Goal: Information Seeking & Learning: Learn about a topic

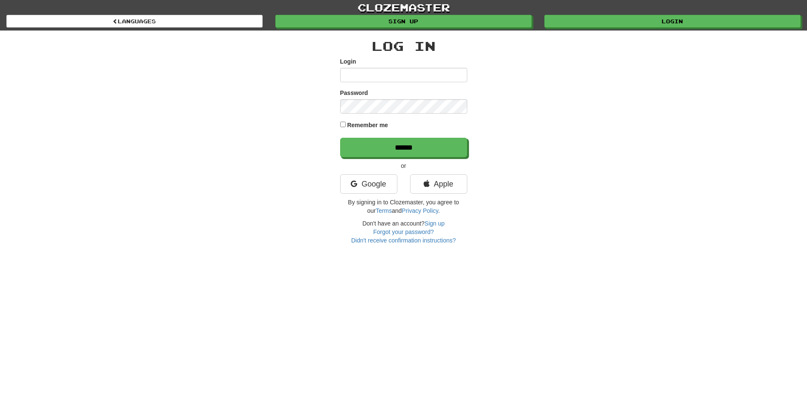
click at [397, 67] on div "Login" at bounding box center [403, 69] width 127 height 25
click at [387, 74] on input "Login" at bounding box center [403, 75] width 127 height 14
type input "**********"
click at [397, 140] on input "******" at bounding box center [404, 147] width 127 height 19
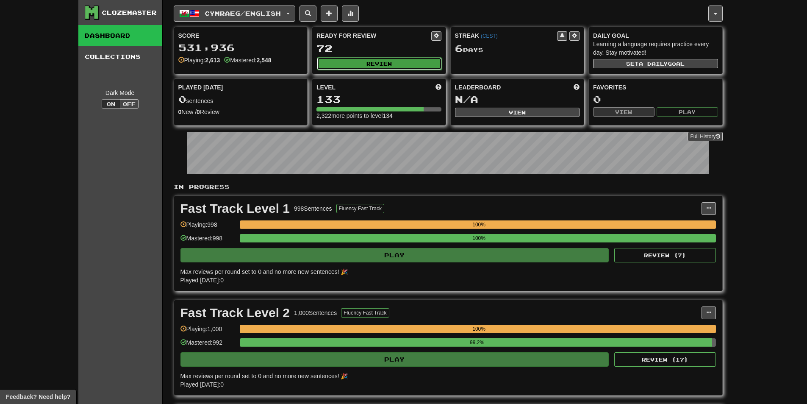
click at [402, 57] on button "Review" at bounding box center [379, 63] width 125 height 13
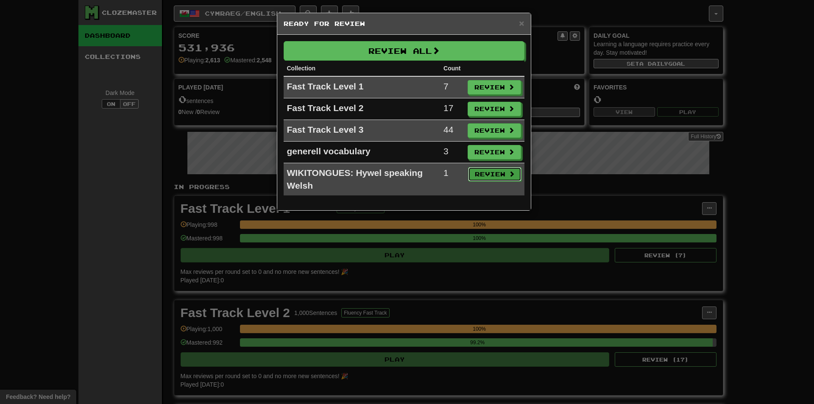
click at [496, 172] on button "Review" at bounding box center [494, 174] width 53 height 14
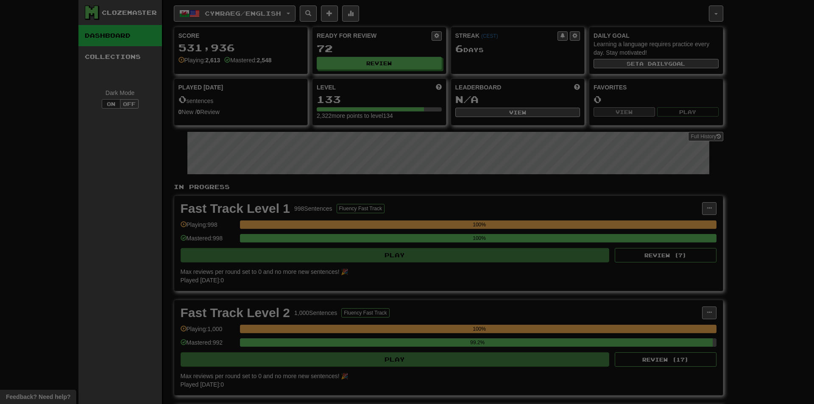
select select "***"
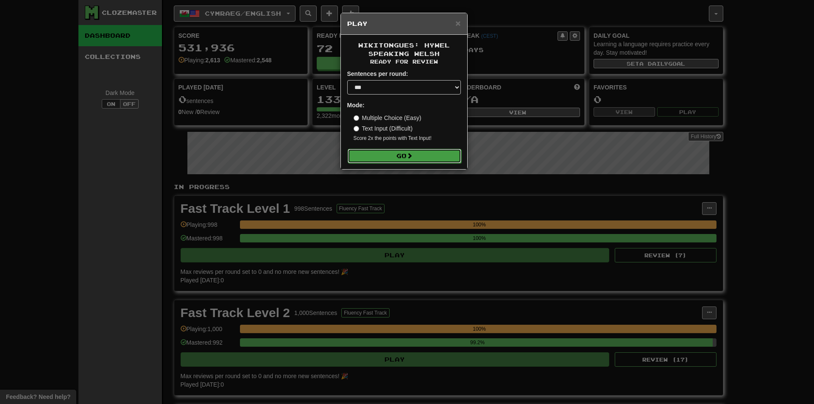
click at [434, 162] on button "Go" at bounding box center [404, 156] width 114 height 14
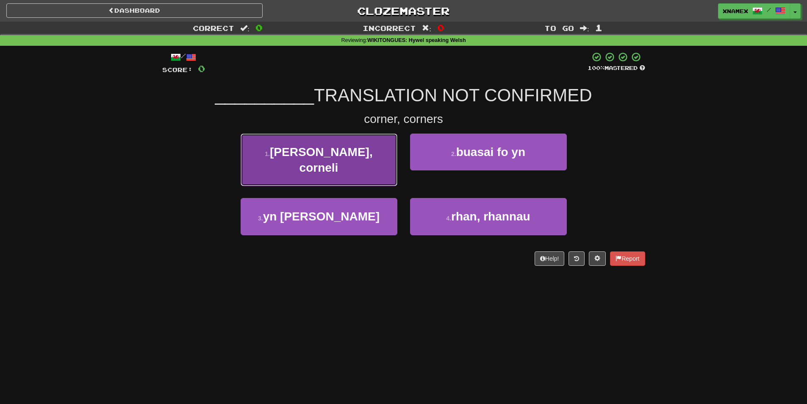
click at [309, 154] on span "cornel, corneli" at bounding box center [321, 159] width 103 height 29
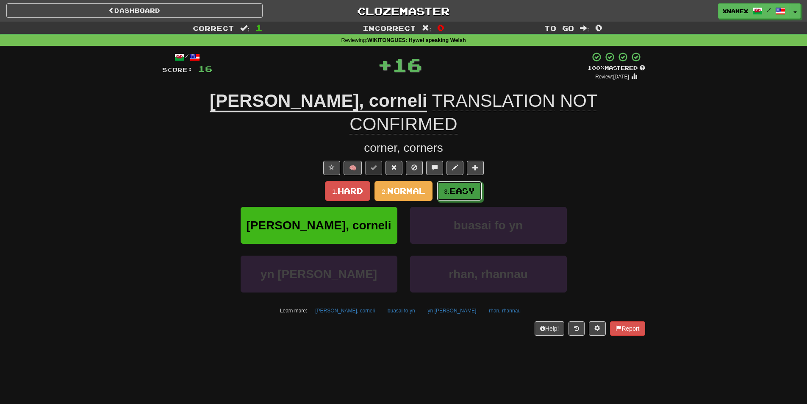
click at [477, 181] on button "3. Easy" at bounding box center [459, 191] width 45 height 20
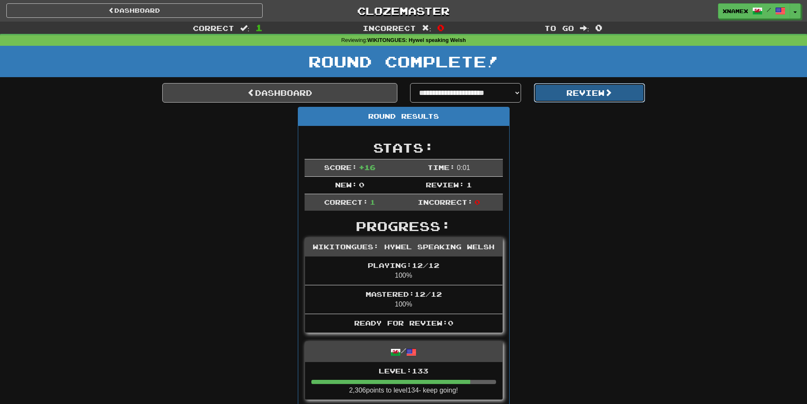
click at [616, 89] on button "Review" at bounding box center [589, 92] width 111 height 19
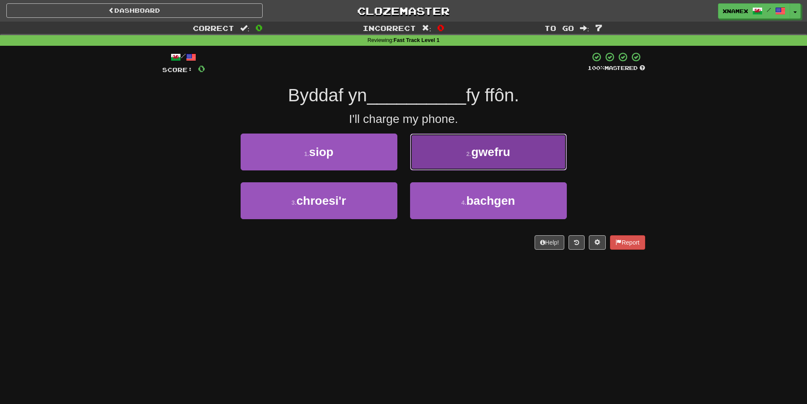
click at [511, 158] on button "2 . gwefru" at bounding box center [488, 151] width 157 height 37
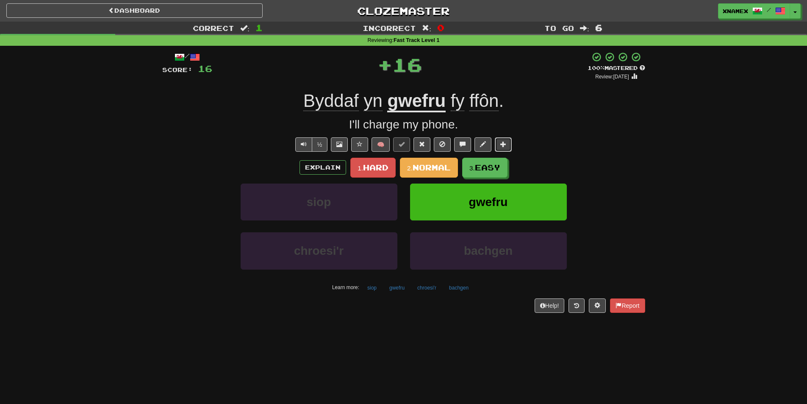
click at [508, 146] on button at bounding box center [503, 144] width 17 height 14
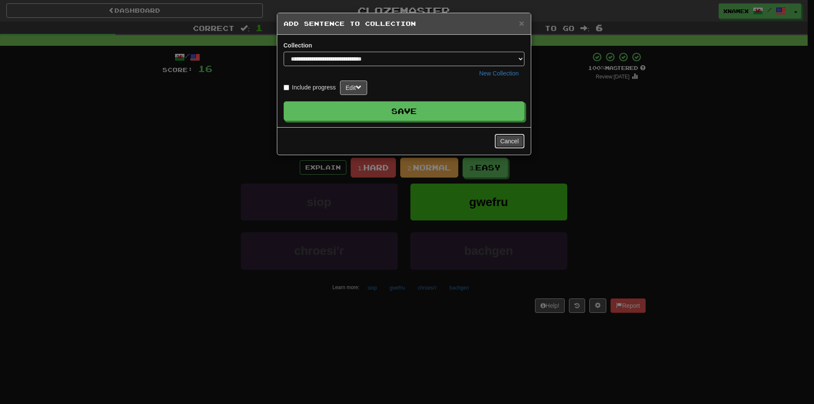
click at [517, 141] on button "Cancel" at bounding box center [510, 141] width 30 height 14
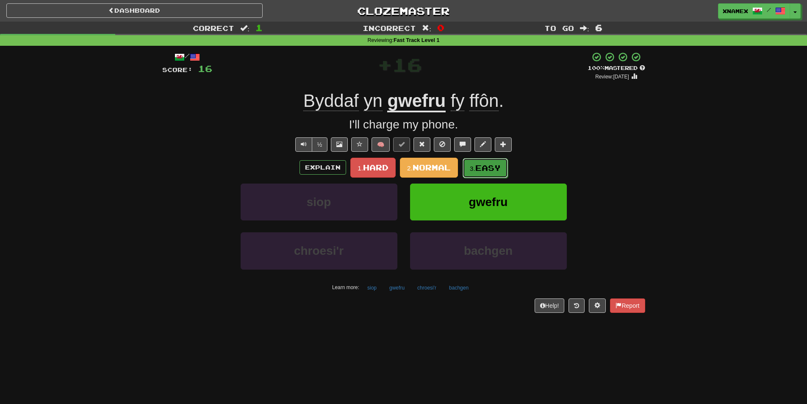
click at [498, 169] on span "Easy" at bounding box center [487, 167] width 25 height 9
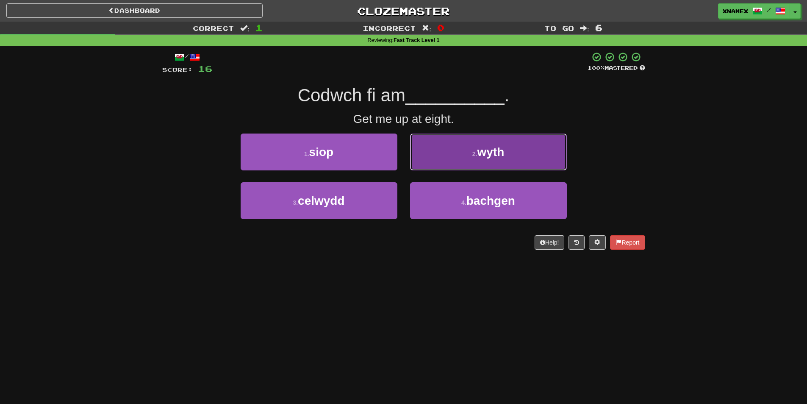
click at [474, 138] on button "2 . wyth" at bounding box center [488, 151] width 157 height 37
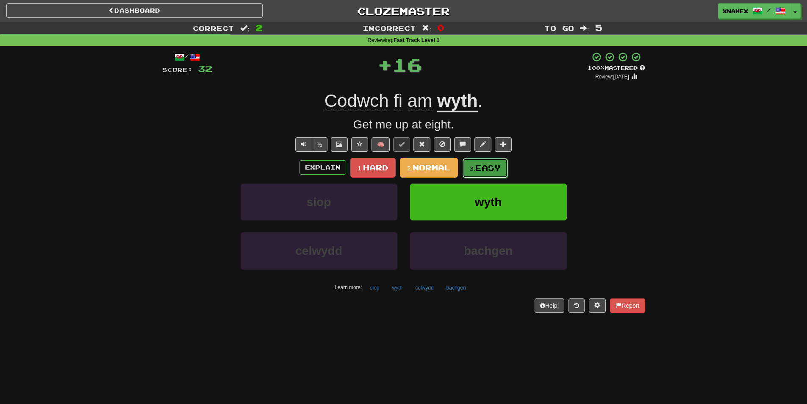
click at [486, 168] on span "Easy" at bounding box center [487, 167] width 25 height 9
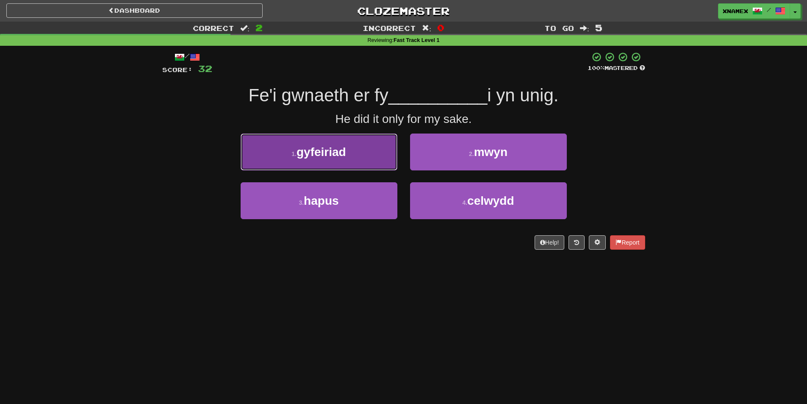
click at [295, 160] on button "1 . gyfeiriad" at bounding box center [319, 151] width 157 height 37
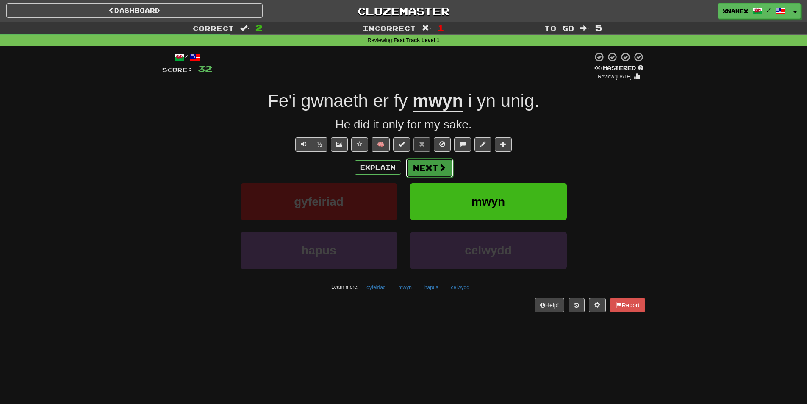
click at [428, 169] on button "Next" at bounding box center [429, 167] width 47 height 19
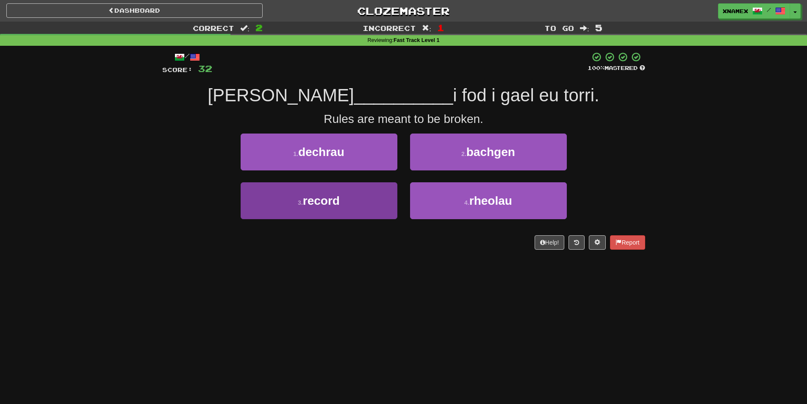
click at [372, 214] on div "3 . record" at bounding box center [318, 206] width 169 height 49
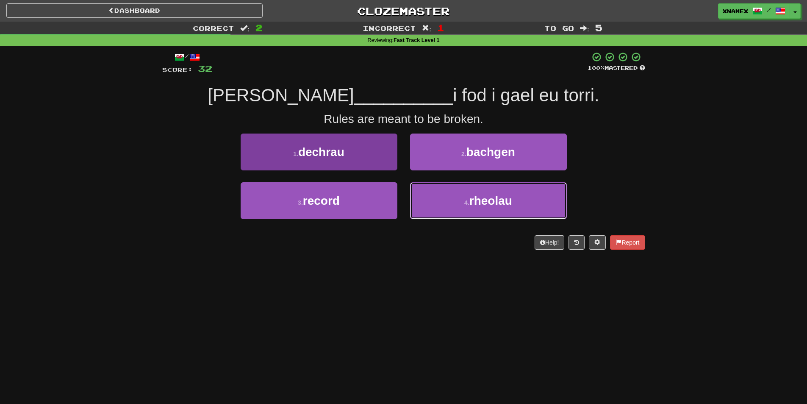
click at [442, 202] on button "4 . rheolau" at bounding box center [488, 200] width 157 height 37
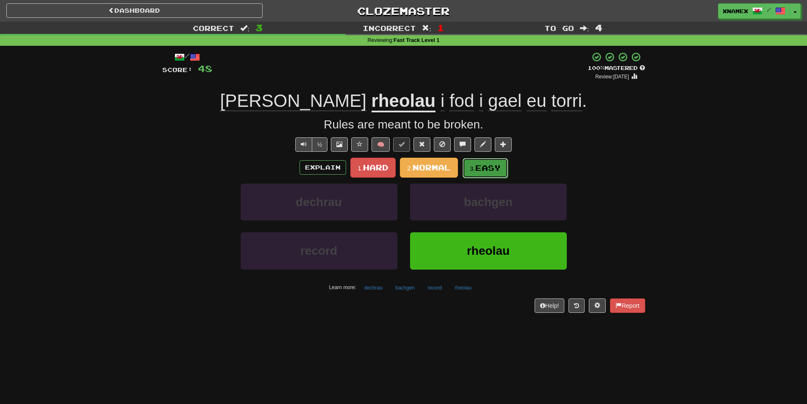
click at [503, 168] on button "3. Easy" at bounding box center [485, 168] width 45 height 20
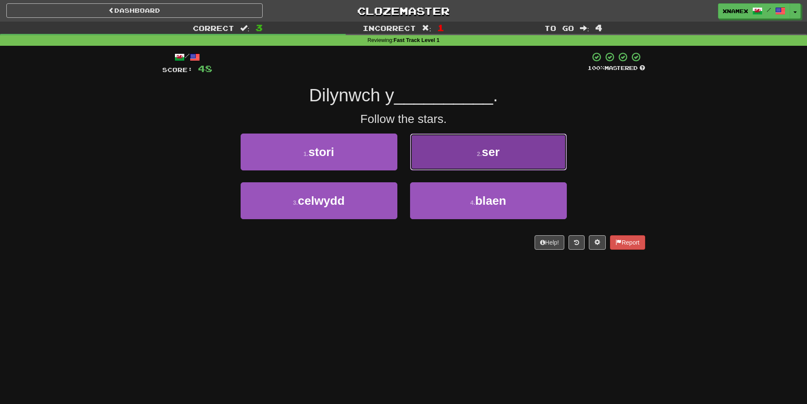
click at [453, 147] on button "2 . ser" at bounding box center [488, 151] width 157 height 37
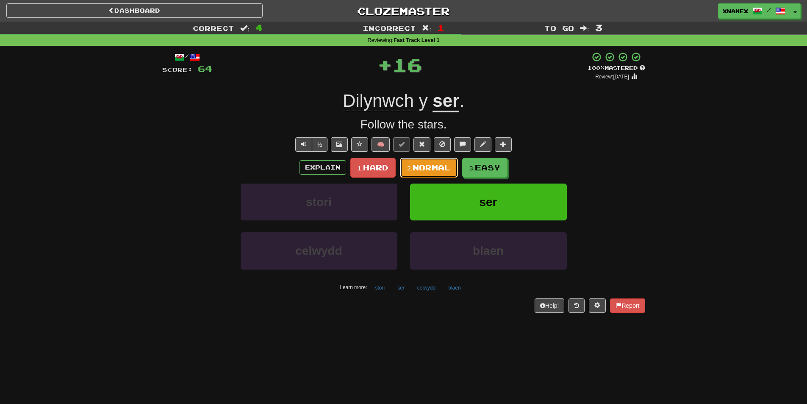
click at [431, 169] on span "Normal" at bounding box center [432, 167] width 38 height 9
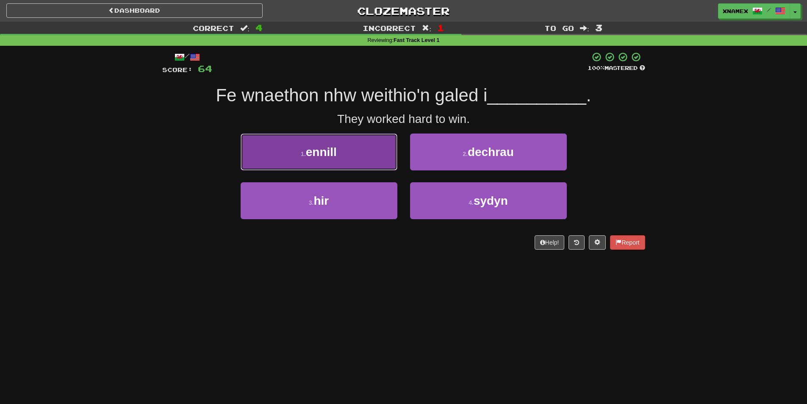
click at [330, 154] on span "ennill" at bounding box center [321, 151] width 31 height 13
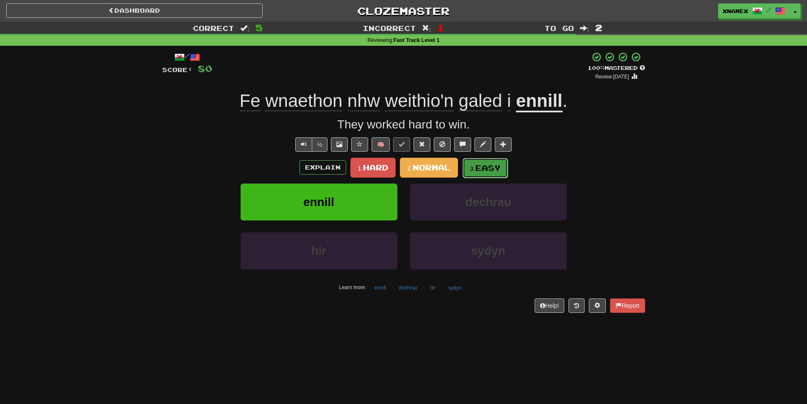
click at [497, 170] on span "Easy" at bounding box center [487, 167] width 25 height 9
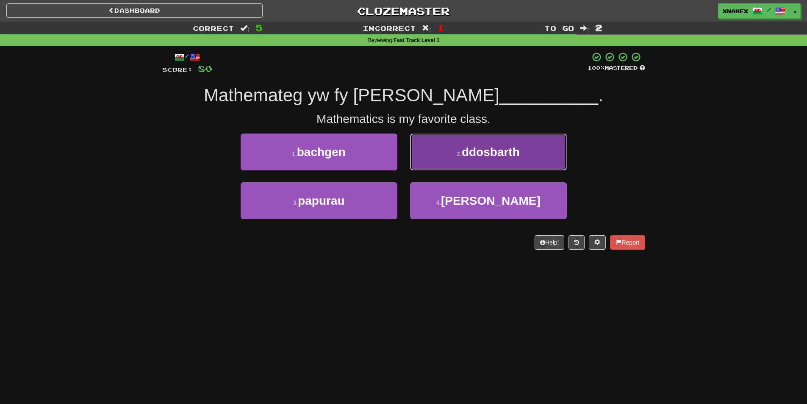
click at [526, 156] on button "2 . ddosbarth" at bounding box center [488, 151] width 157 height 37
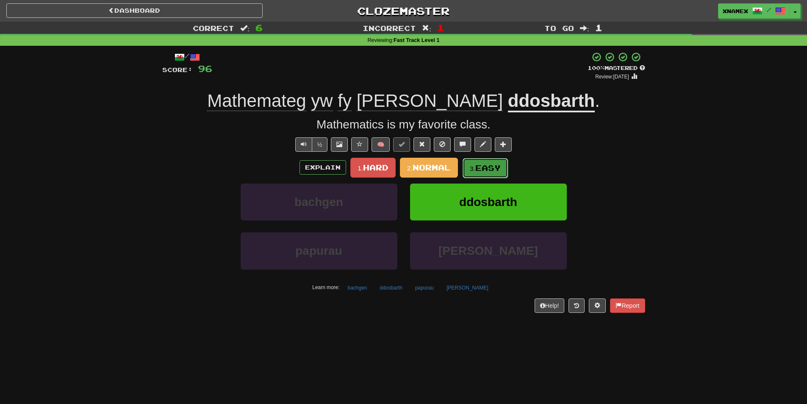
click at [488, 173] on button "3. Easy" at bounding box center [485, 168] width 45 height 20
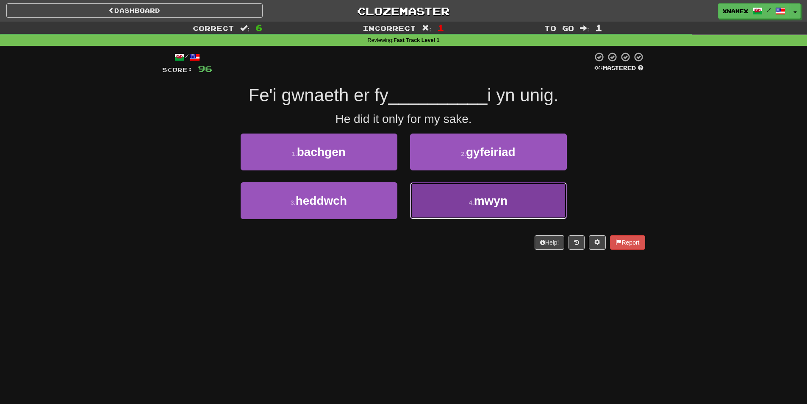
click at [486, 195] on span "mwyn" at bounding box center [490, 200] width 33 height 13
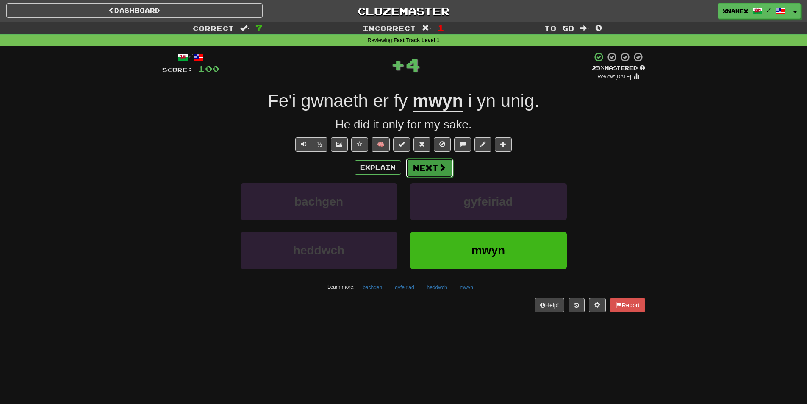
click at [440, 158] on button "Next" at bounding box center [429, 167] width 47 height 19
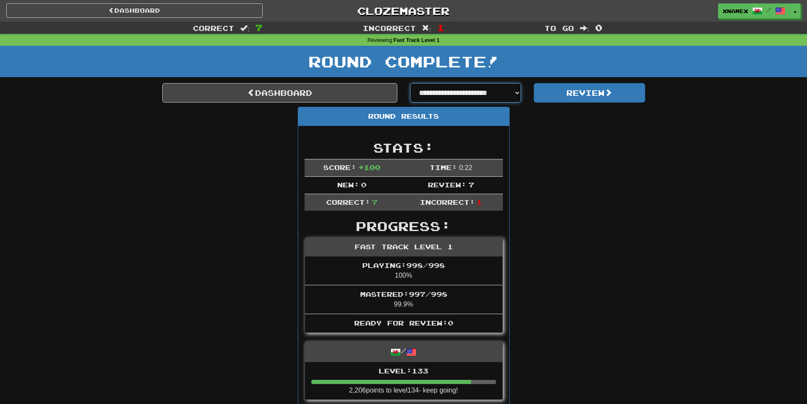
click at [426, 94] on select "**********" at bounding box center [465, 92] width 111 height 19
select select "**********"
click at [410, 83] on select "**********" at bounding box center [465, 92] width 111 height 19
select select "**********"
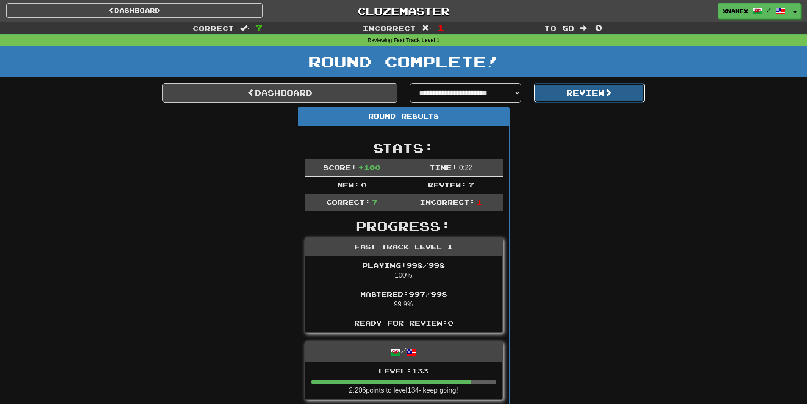
click at [580, 98] on button "Review" at bounding box center [589, 92] width 111 height 19
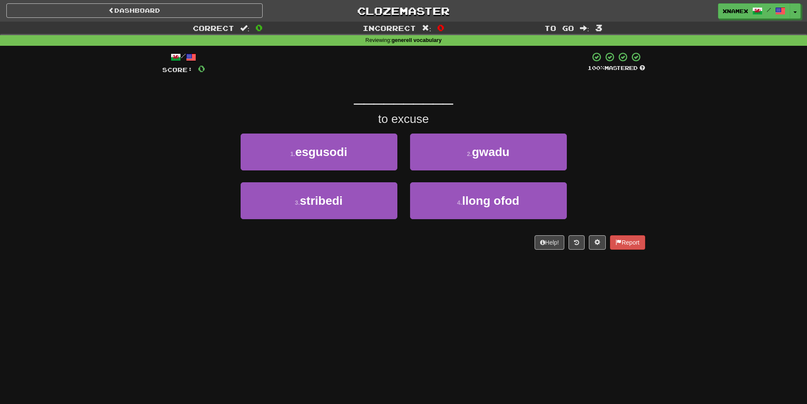
click at [312, 171] on div "1 . esgusodi" at bounding box center [318, 157] width 169 height 49
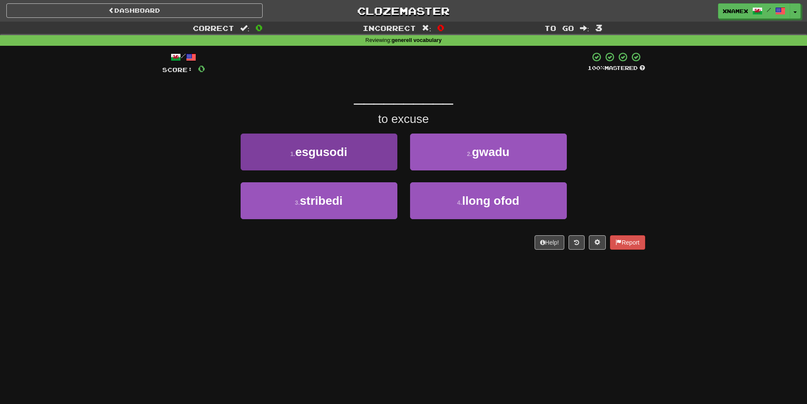
drag, startPoint x: 312, startPoint y: 171, endPoint x: 304, endPoint y: 169, distance: 8.2
click at [310, 172] on div "1 . esgusodi" at bounding box center [318, 157] width 169 height 49
click at [300, 168] on button "1 . esgusodi" at bounding box center [319, 151] width 157 height 37
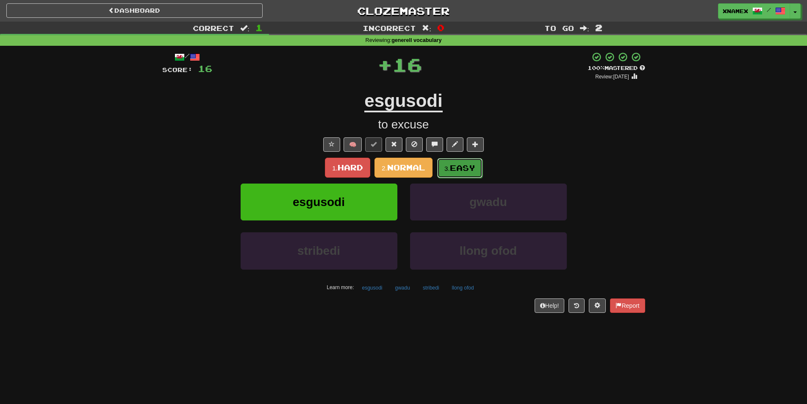
click at [461, 167] on span "Easy" at bounding box center [462, 167] width 25 height 9
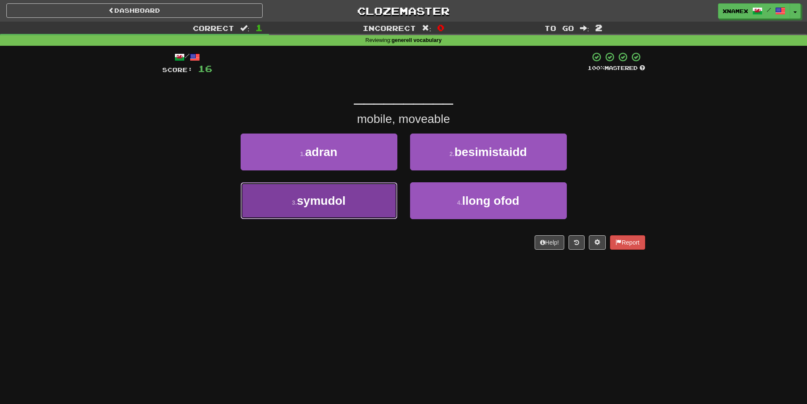
click at [377, 197] on button "3 . symudol" at bounding box center [319, 200] width 157 height 37
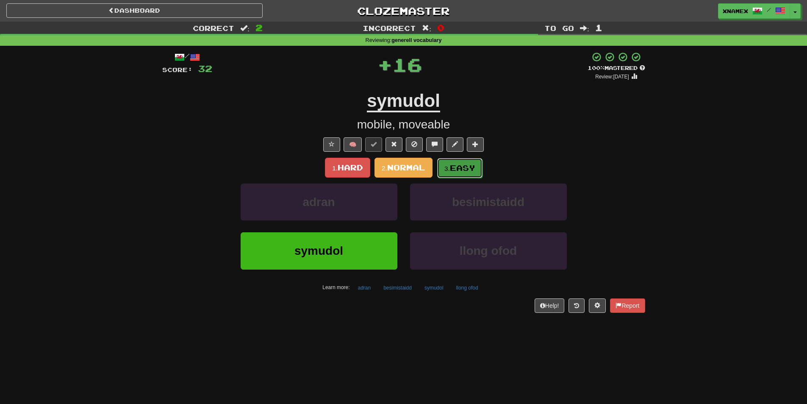
click at [472, 169] on span "Easy" at bounding box center [462, 167] width 25 height 9
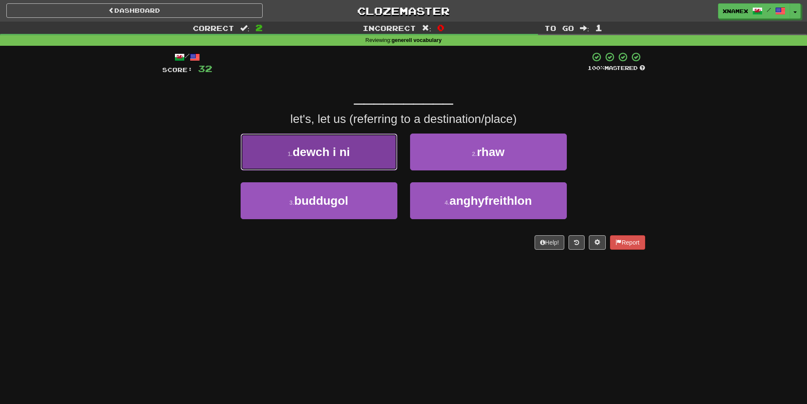
click at [308, 167] on button "1 . dewch i ni" at bounding box center [319, 151] width 157 height 37
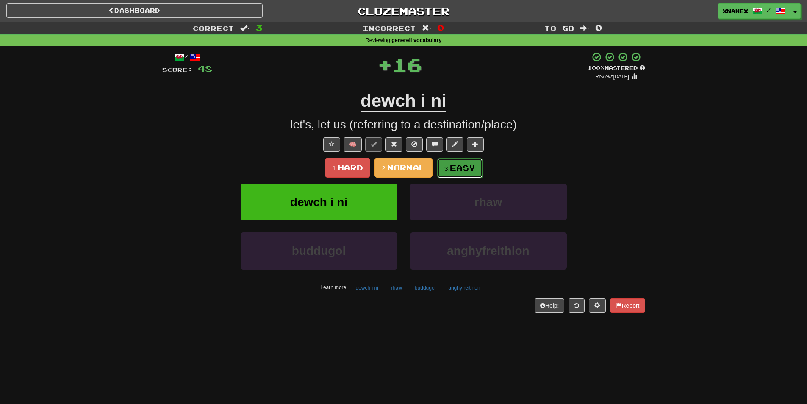
click at [456, 170] on span "Easy" at bounding box center [462, 167] width 25 height 9
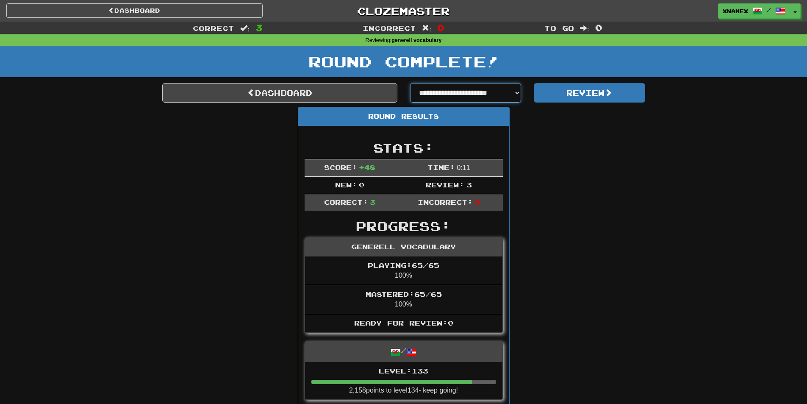
click at [472, 90] on select "**********" at bounding box center [465, 92] width 111 height 19
click at [327, 96] on link "Dashboard" at bounding box center [279, 92] width 235 height 19
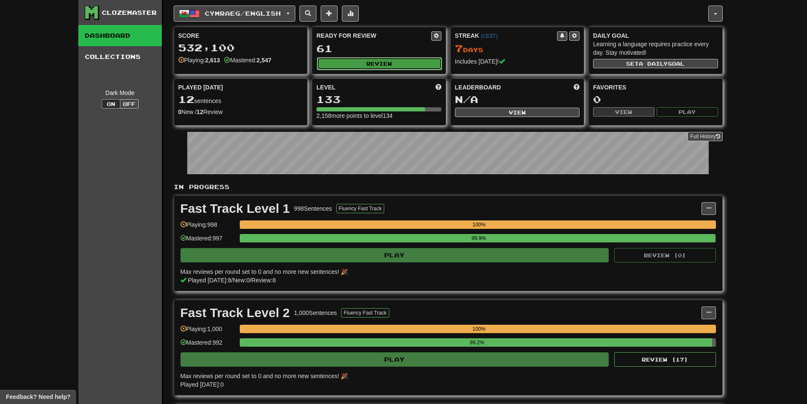
click at [403, 64] on button "Review" at bounding box center [379, 63] width 125 height 13
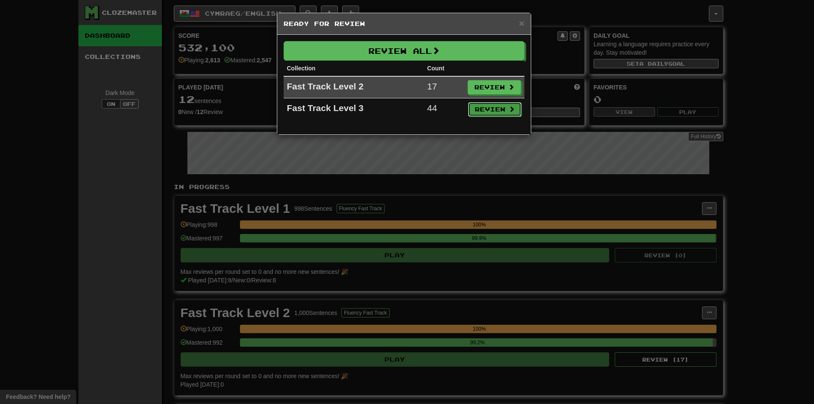
click at [494, 107] on button "Review" at bounding box center [494, 109] width 53 height 14
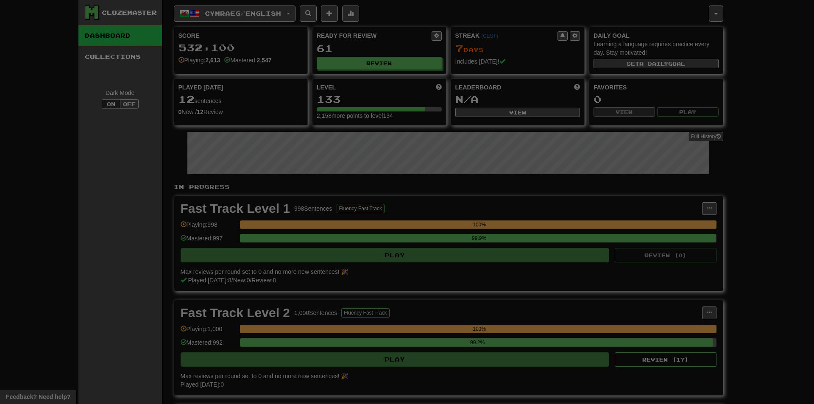
select select "***"
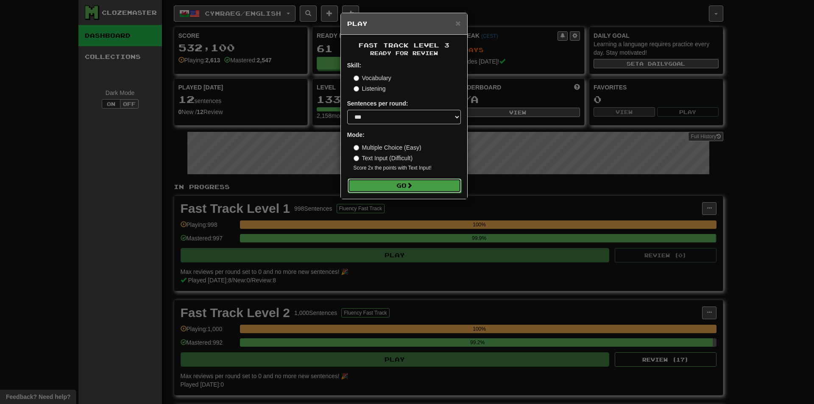
click at [399, 185] on button "Go" at bounding box center [404, 185] width 114 height 14
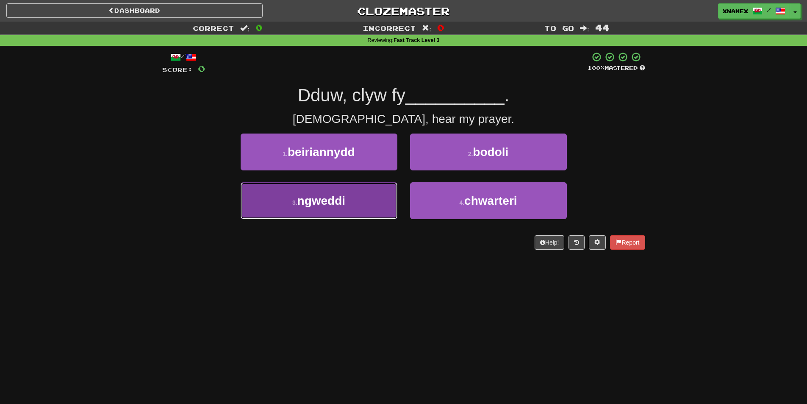
click at [360, 206] on button "3 . ngweddi" at bounding box center [319, 200] width 157 height 37
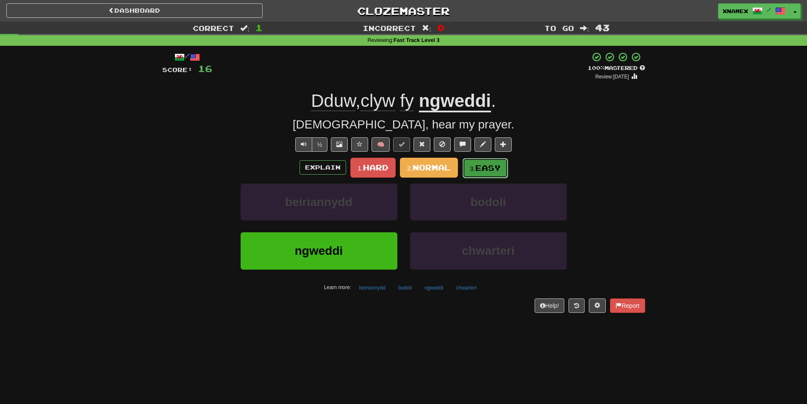
click at [483, 173] on button "3. Easy" at bounding box center [485, 168] width 45 height 20
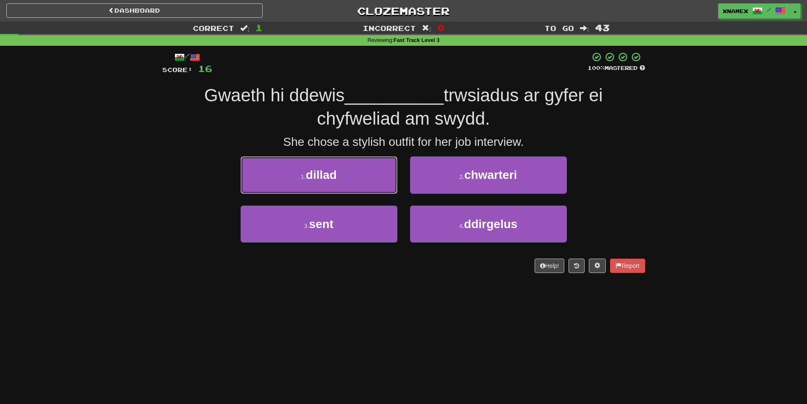
click at [334, 158] on button "1 . dillad" at bounding box center [319, 174] width 157 height 37
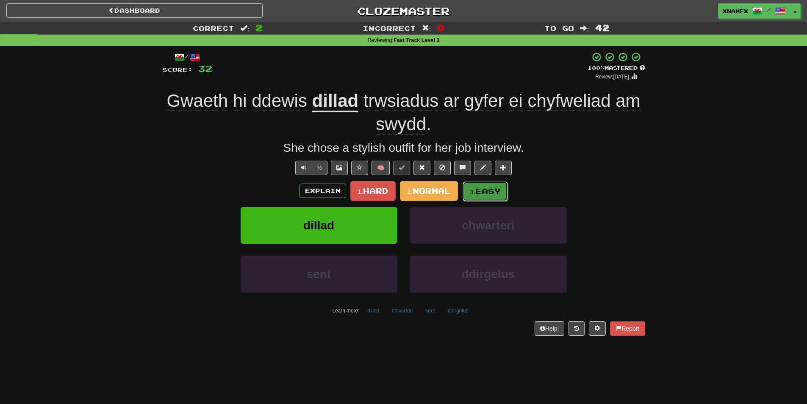
click at [483, 186] on button "3. Easy" at bounding box center [485, 191] width 45 height 20
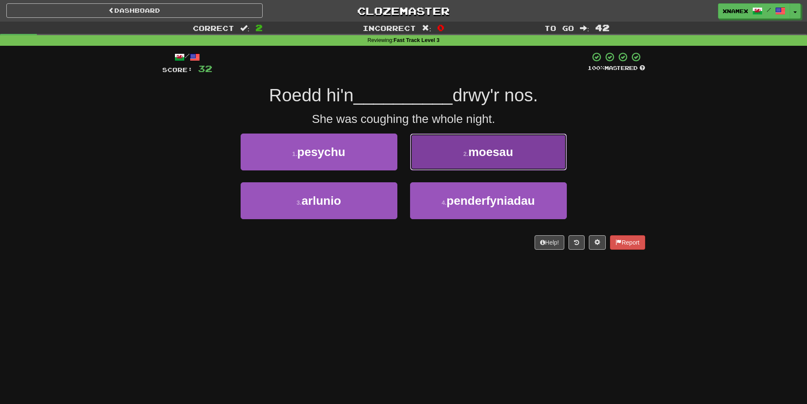
click at [429, 169] on button "2 . moesau" at bounding box center [488, 151] width 157 height 37
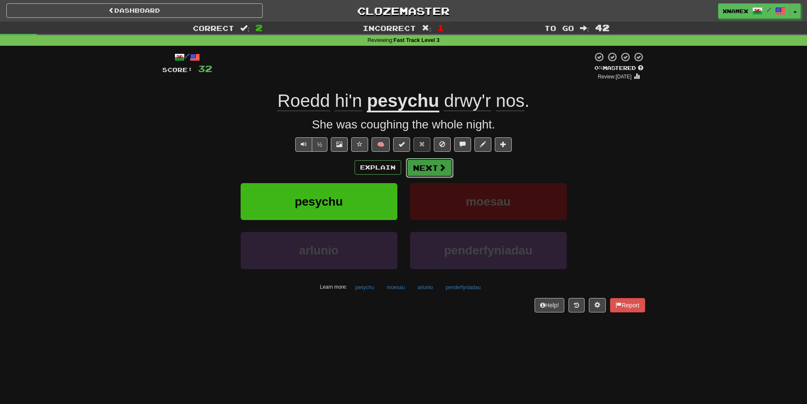
click at [426, 164] on button "Next" at bounding box center [429, 167] width 47 height 19
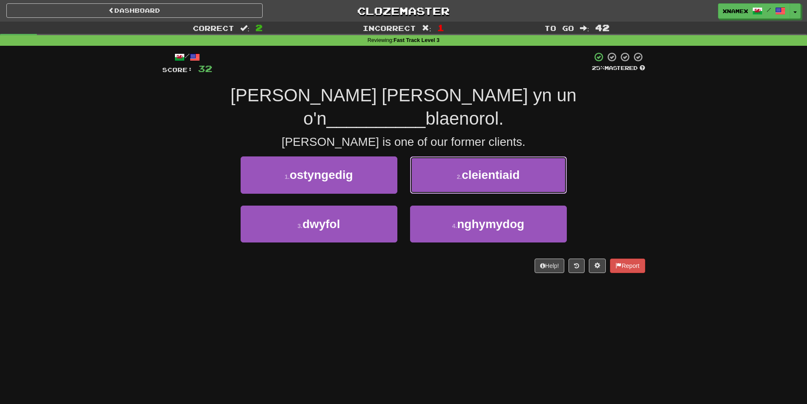
click at [529, 156] on button "2 . cleientiaid" at bounding box center [488, 174] width 157 height 37
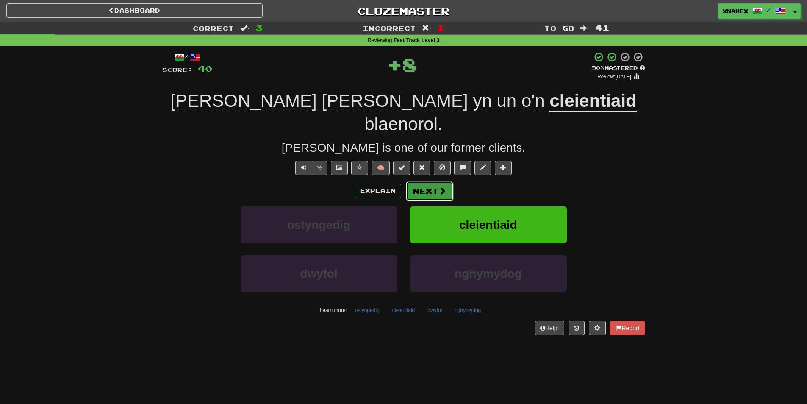
click at [428, 181] on button "Next" at bounding box center [429, 190] width 47 height 19
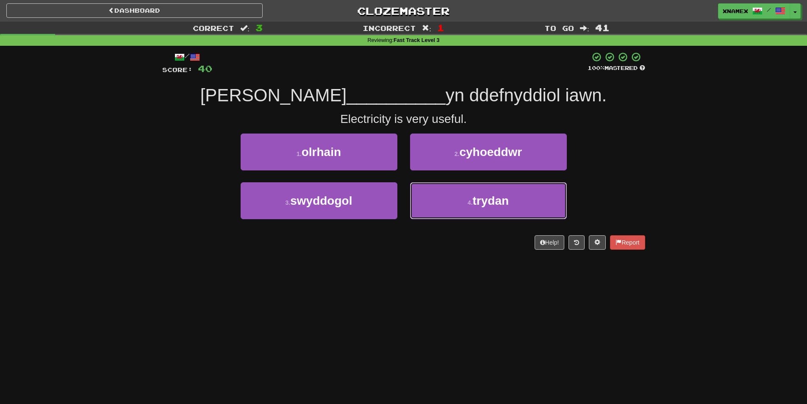
click at [409, 217] on div "4 . trydan" at bounding box center [488, 206] width 169 height 49
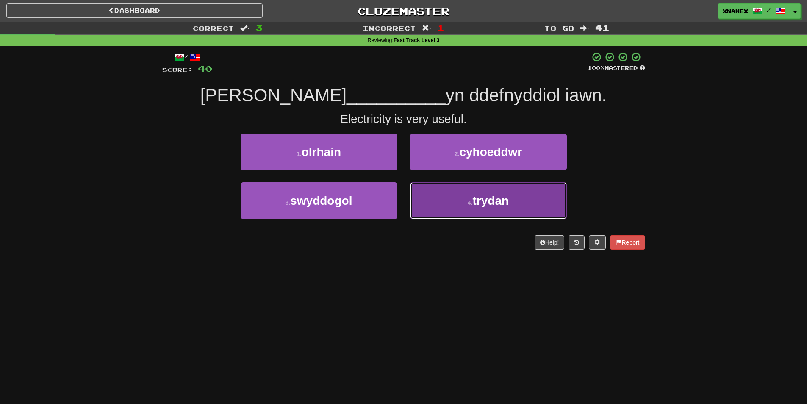
click at [455, 195] on button "4 . trydan" at bounding box center [488, 200] width 157 height 37
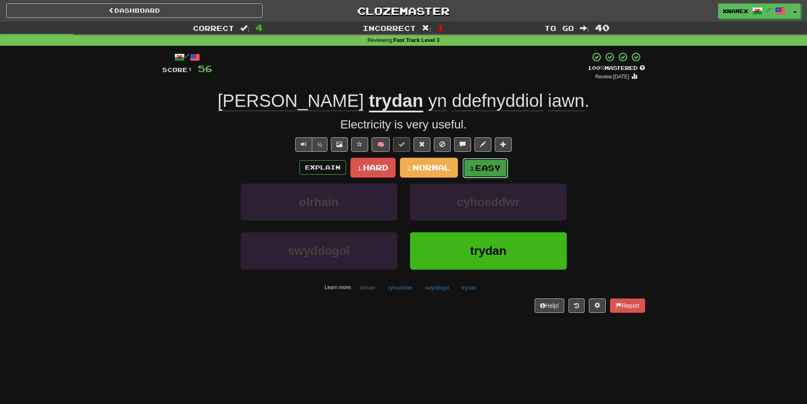
click at [481, 175] on button "3. Easy" at bounding box center [485, 168] width 45 height 20
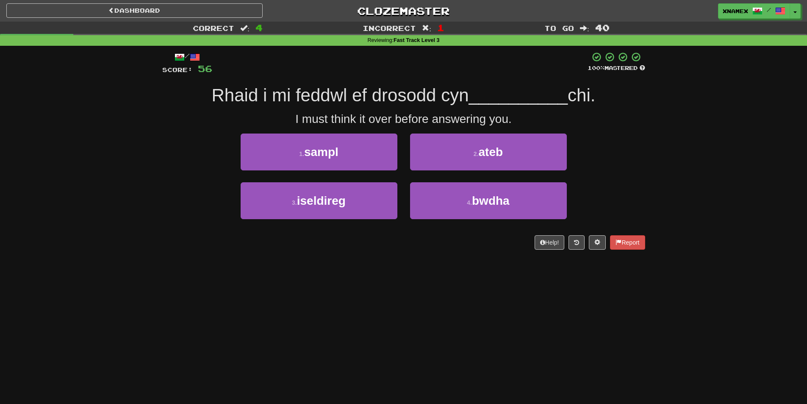
click at [94, 208] on div "Correct : 4 Incorrect : 1 To go : 40 Reviewing : Fast Track Level 3 / Score: 56…" at bounding box center [403, 142] width 807 height 240
click at [0, 295] on div "Dashboard Clozemaster xNamex / Toggle Dropdown Dashboard Leaderboard Activity F…" at bounding box center [403, 202] width 807 height 404
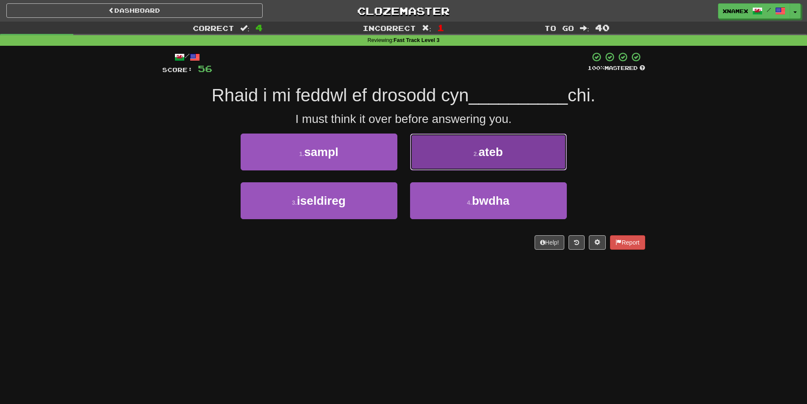
click at [510, 139] on button "2 . ateb" at bounding box center [488, 151] width 157 height 37
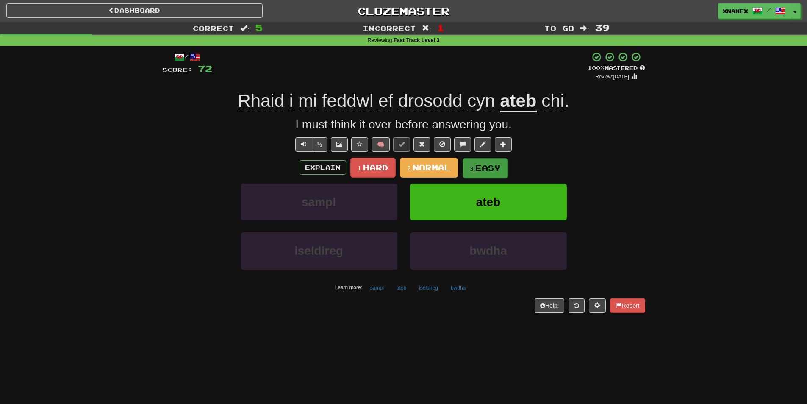
drag, startPoint x: 493, startPoint y: 171, endPoint x: 488, endPoint y: 170, distance: 4.7
click at [488, 170] on div "Explain 1. Hard 2. Normal 3. Easy" at bounding box center [403, 168] width 483 height 20
click at [488, 170] on span "Easy" at bounding box center [487, 167] width 25 height 9
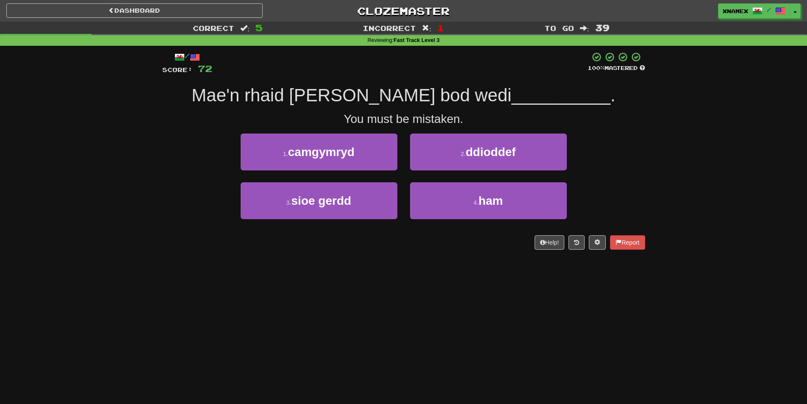
click at [386, 174] on div "1 . camgymryd" at bounding box center [318, 157] width 169 height 49
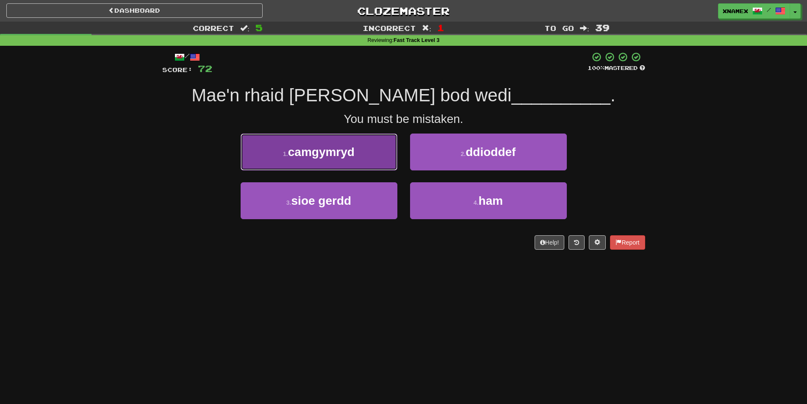
click at [373, 160] on button "1 . camgymryd" at bounding box center [319, 151] width 157 height 37
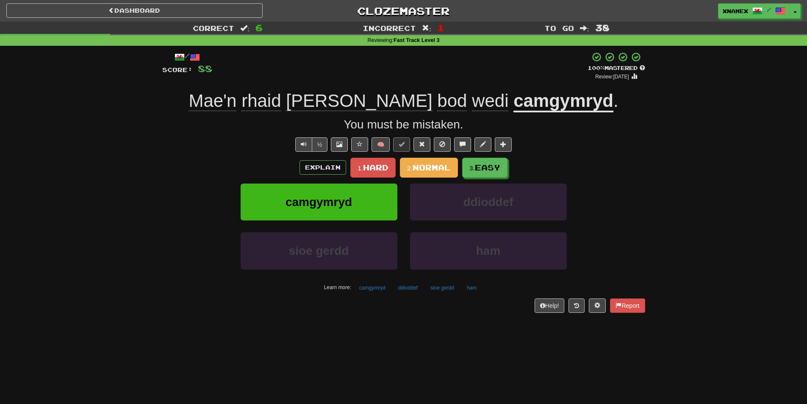
click at [491, 178] on div "Explain 1. Hard 2. Normal 3. Easy camgymryd ddioddef sioe gerdd ham Learn more:…" at bounding box center [403, 226] width 483 height 136
click at [487, 176] on button "3. Easy" at bounding box center [485, 168] width 45 height 20
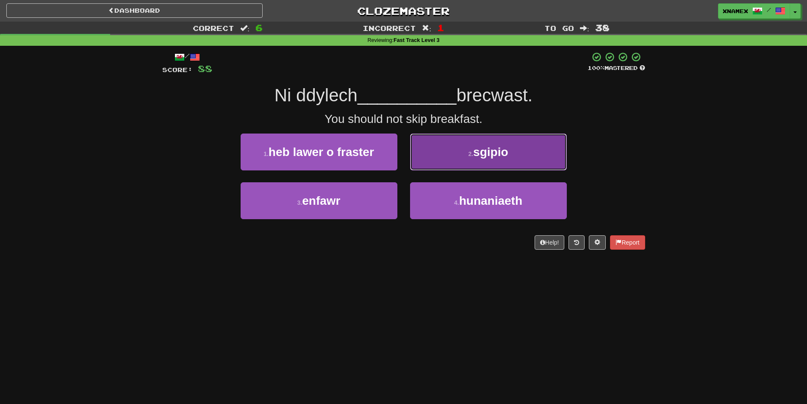
click at [490, 144] on button "2 . sgipio" at bounding box center [488, 151] width 157 height 37
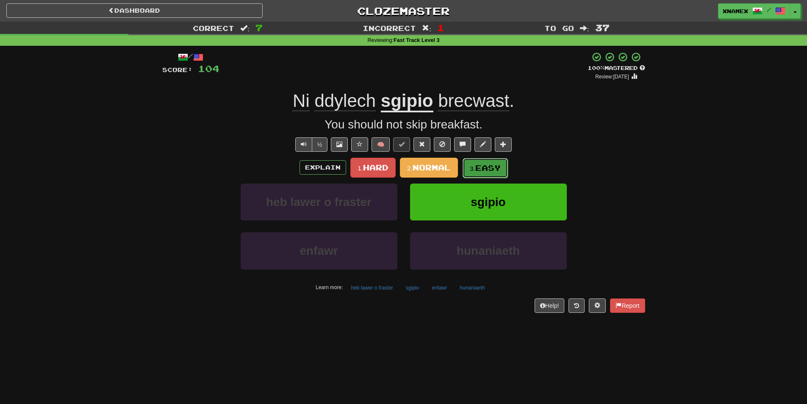
click at [470, 171] on small "3." at bounding box center [473, 168] width 6 height 7
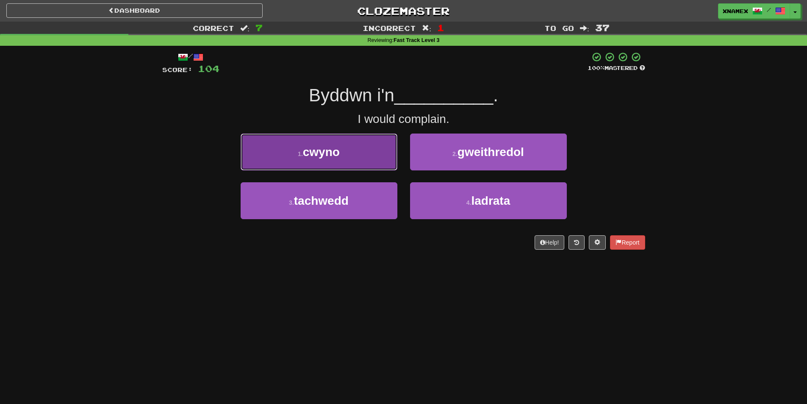
click at [288, 165] on button "1 . cwyno" at bounding box center [319, 151] width 157 height 37
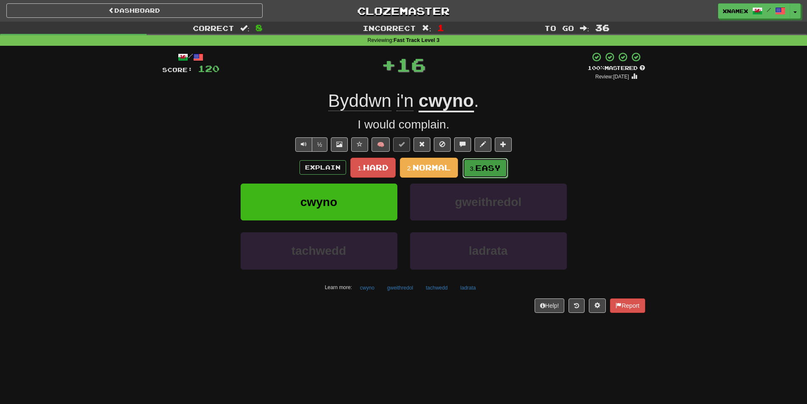
click at [500, 172] on button "3. Easy" at bounding box center [485, 168] width 45 height 20
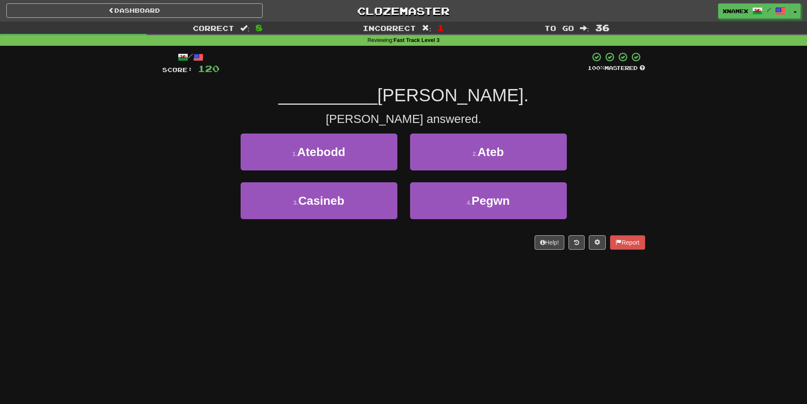
click at [176, 22] on div "Correct : 8" at bounding box center [134, 28] width 269 height 12
click at [82, 117] on div "Correct : 8 Incorrect : 1 To go : 36 Reviewing : Fast Track Level 3 / Score: 12…" at bounding box center [403, 142] width 807 height 240
click at [139, 15] on link "Dashboard" at bounding box center [134, 10] width 256 height 14
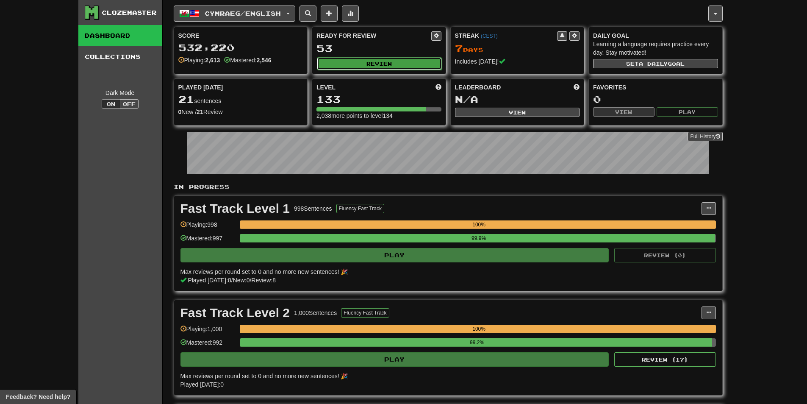
click at [380, 69] on button "Review" at bounding box center [379, 63] width 125 height 13
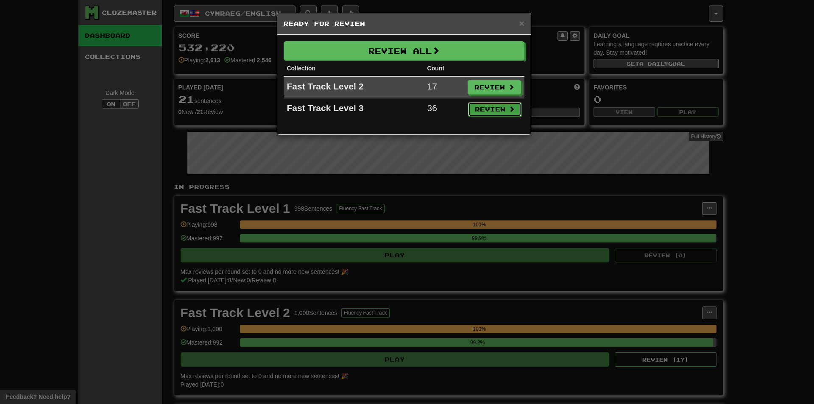
click at [505, 110] on button "Review" at bounding box center [494, 109] width 53 height 14
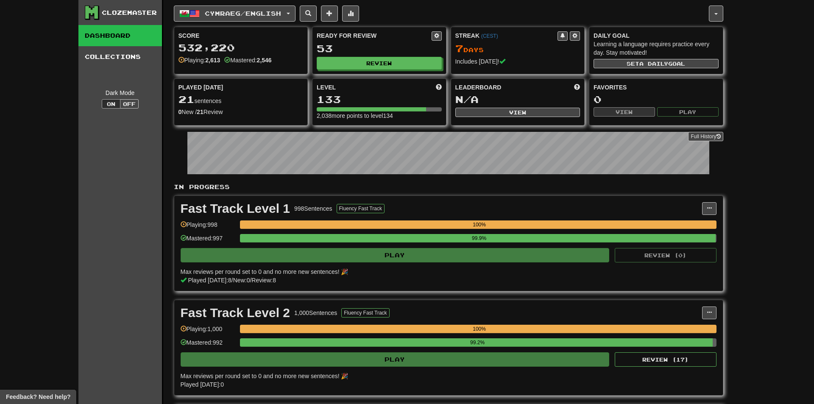
select select "***"
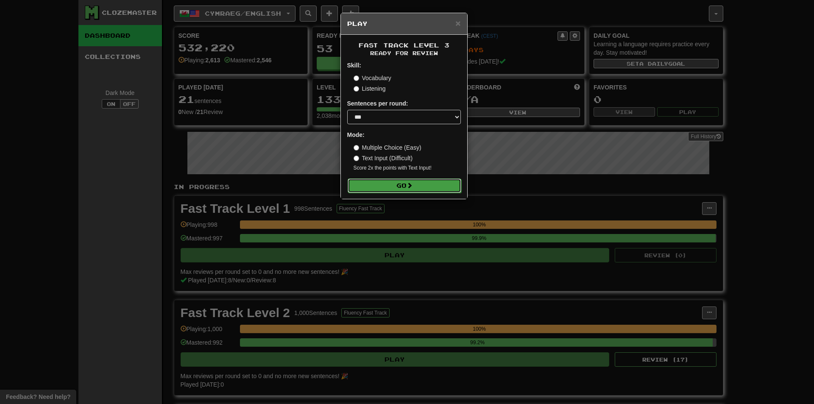
click at [423, 181] on button "Go" at bounding box center [404, 185] width 114 height 14
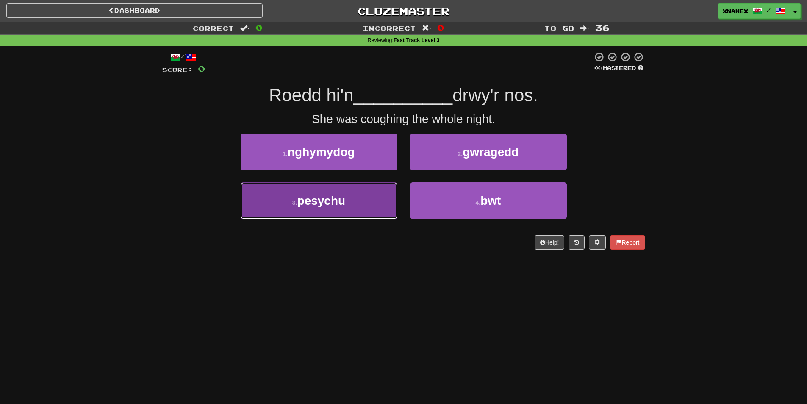
click at [318, 212] on button "3 . pesychu" at bounding box center [319, 200] width 157 height 37
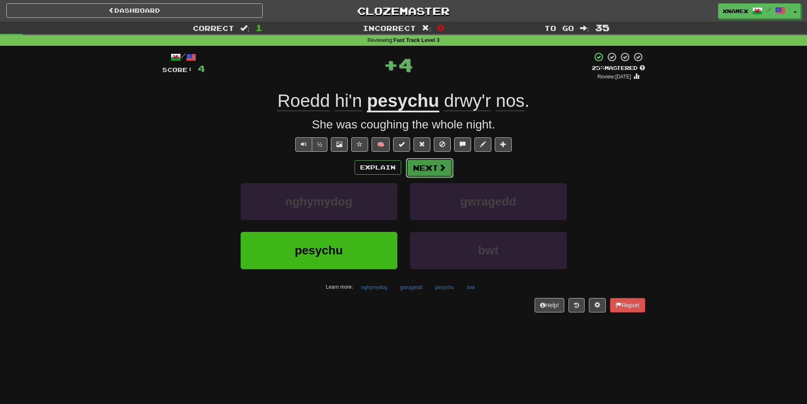
click at [430, 172] on button "Next" at bounding box center [429, 167] width 47 height 19
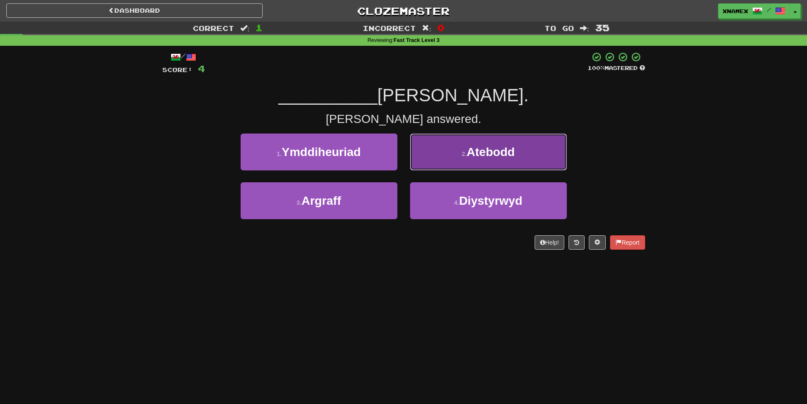
click at [493, 156] on span "Atebodd" at bounding box center [491, 151] width 48 height 13
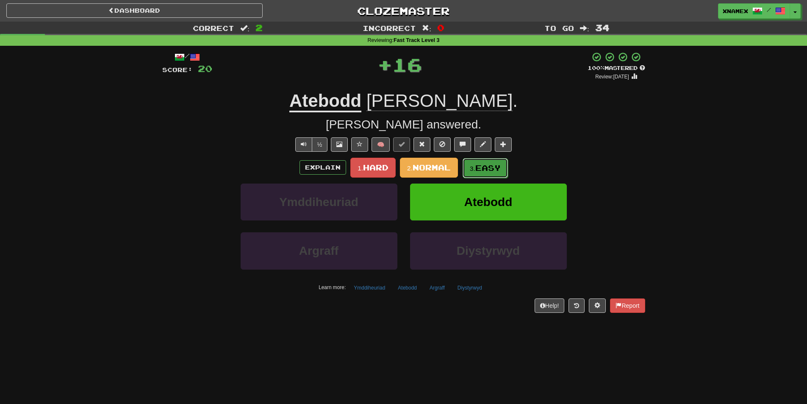
click at [506, 158] on button "3. Easy" at bounding box center [485, 168] width 45 height 20
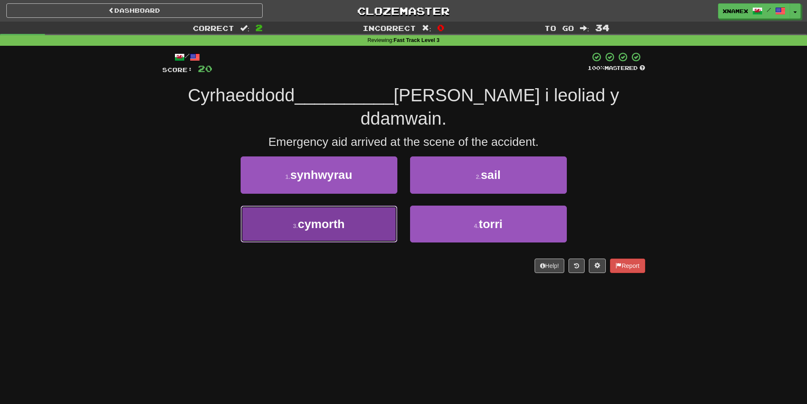
click at [270, 206] on button "3 . cymorth" at bounding box center [319, 224] width 157 height 37
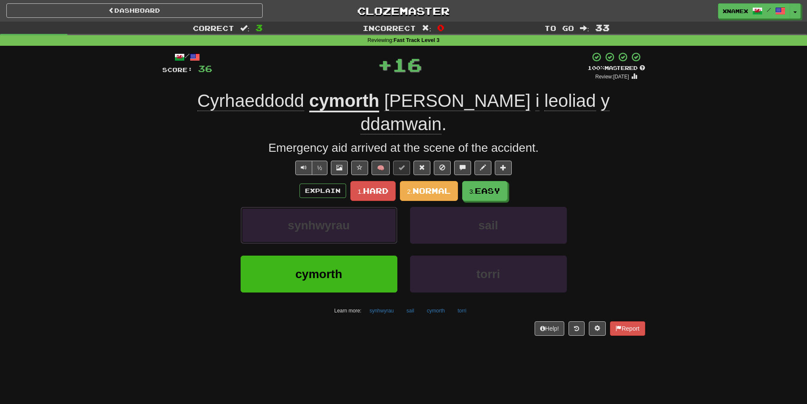
click at [270, 207] on button "synhwyrau" at bounding box center [319, 225] width 157 height 37
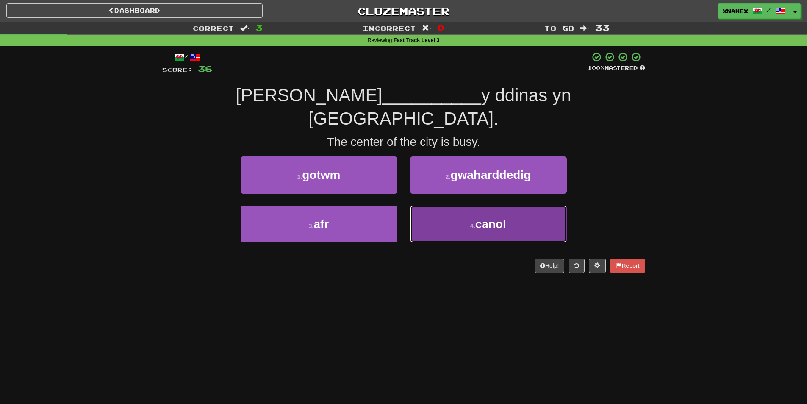
click at [459, 206] on button "4 . canol" at bounding box center [488, 224] width 157 height 37
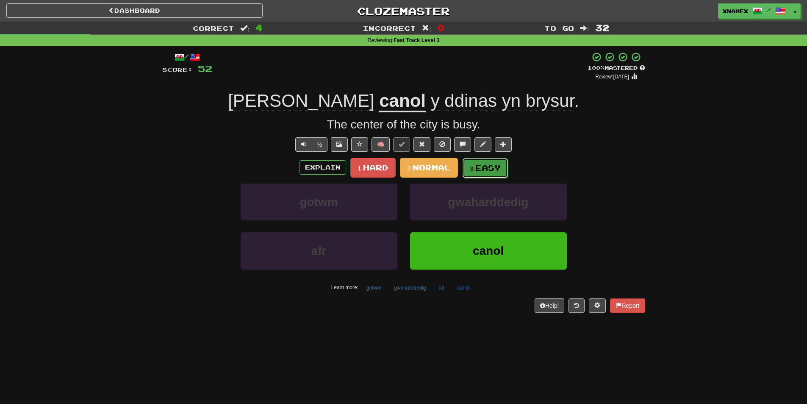
click at [484, 167] on span "Easy" at bounding box center [487, 167] width 25 height 9
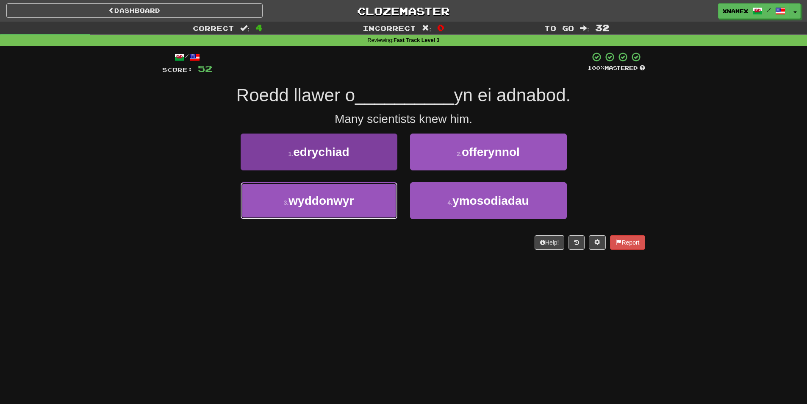
click at [306, 201] on span "wyddonwyr" at bounding box center [321, 200] width 65 height 13
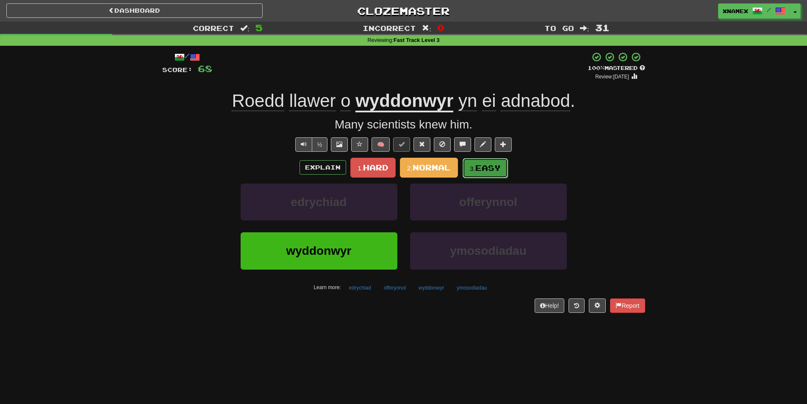
click at [475, 165] on small "3." at bounding box center [473, 168] width 6 height 7
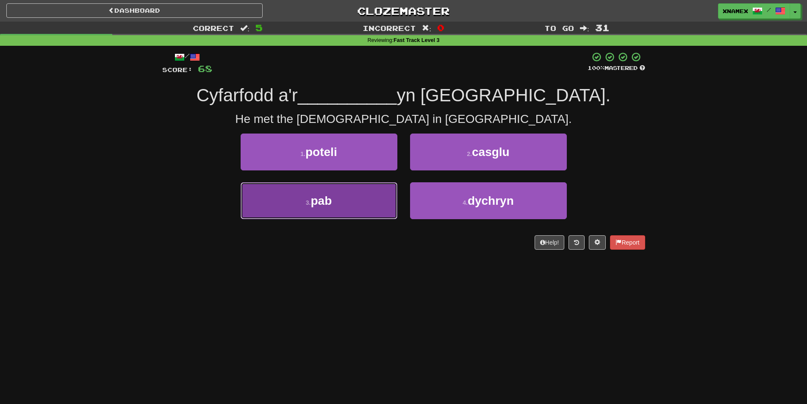
click at [349, 206] on button "3 . pab" at bounding box center [319, 200] width 157 height 37
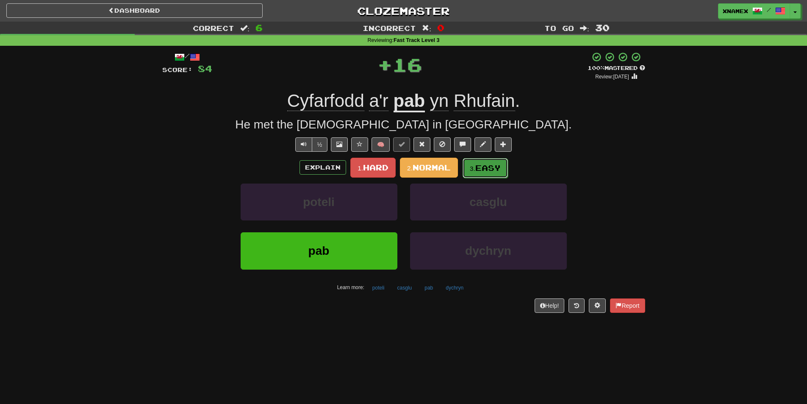
click at [488, 161] on button "3. Easy" at bounding box center [485, 168] width 45 height 20
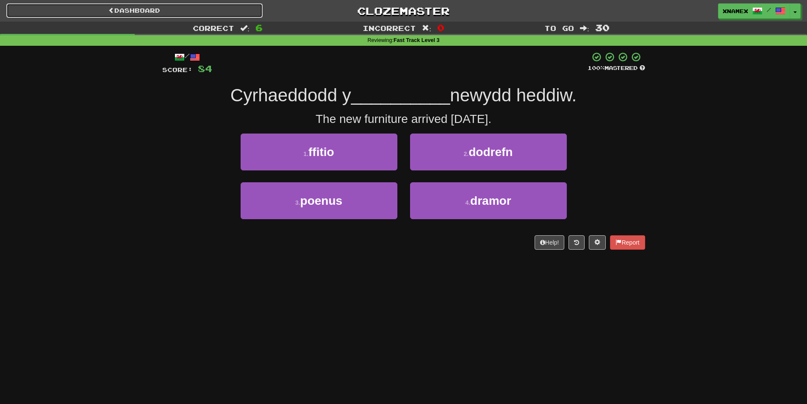
click at [216, 11] on link "Dashboard" at bounding box center [134, 10] width 256 height 14
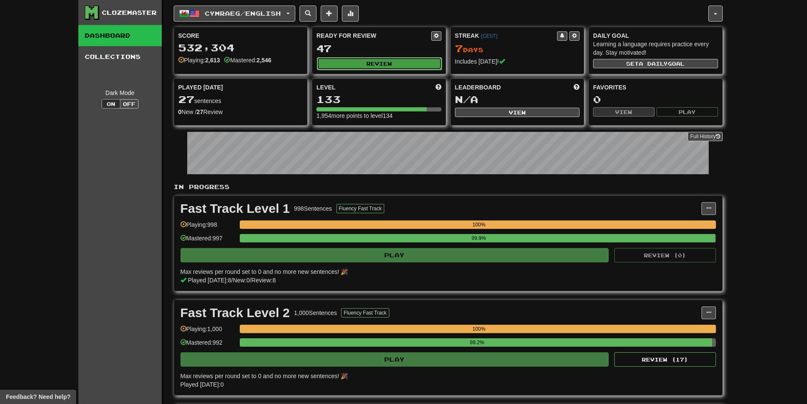
click at [350, 67] on button "Review" at bounding box center [379, 63] width 125 height 13
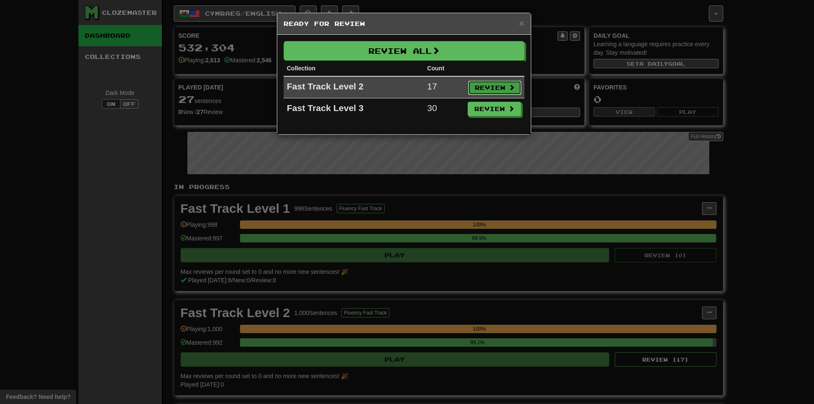
click at [495, 86] on button "Review" at bounding box center [494, 88] width 53 height 14
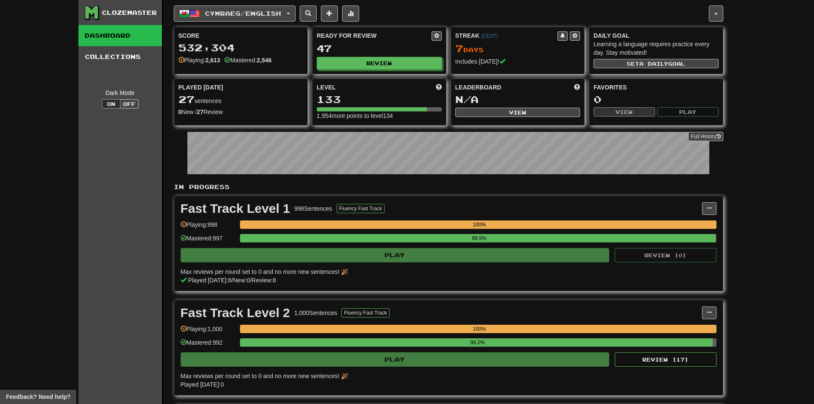
select select "***"
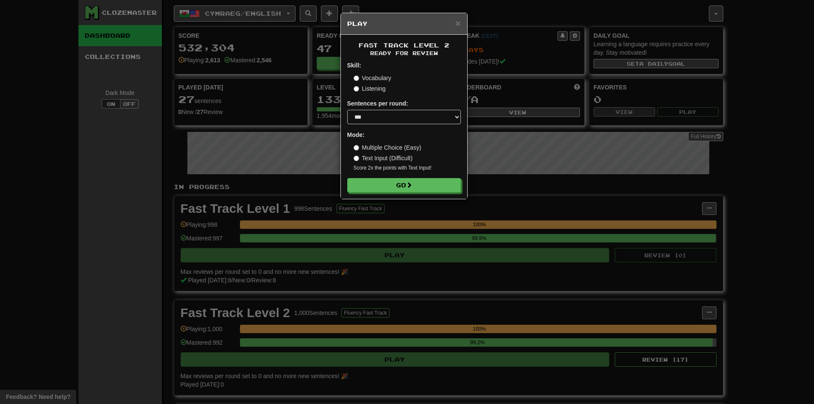
click at [388, 154] on label "Text Input (Difficult)" at bounding box center [382, 158] width 59 height 8
click at [406, 176] on form "Skill: Vocabulary Listening Sentences per round: * ** ** ** ** ** *** ******** …" at bounding box center [404, 126] width 114 height 131
click at [460, 21] on span "×" at bounding box center [457, 23] width 5 height 10
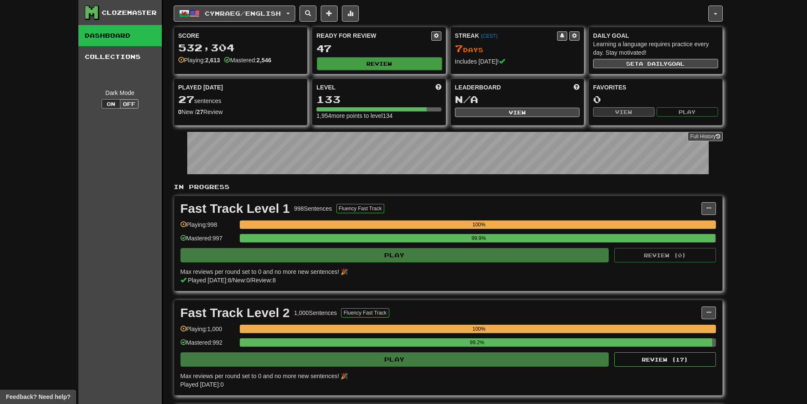
click at [381, 58] on div "Ready for Review 47 Review" at bounding box center [378, 50] width 133 height 47
click at [381, 58] on button "Review" at bounding box center [379, 63] width 125 height 13
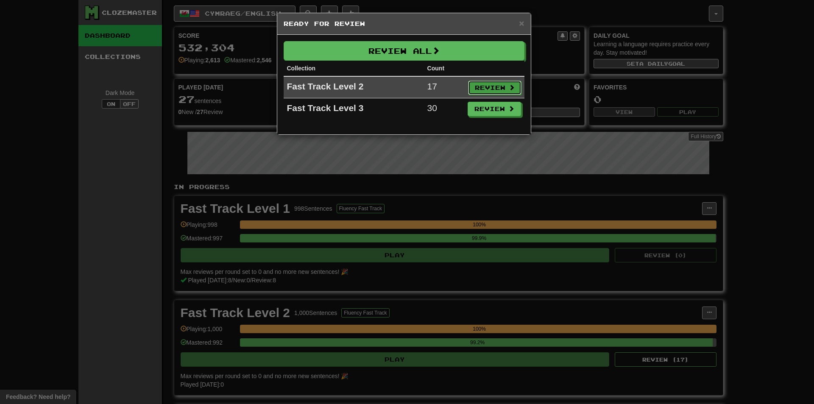
click at [486, 82] on button "Review" at bounding box center [494, 88] width 53 height 14
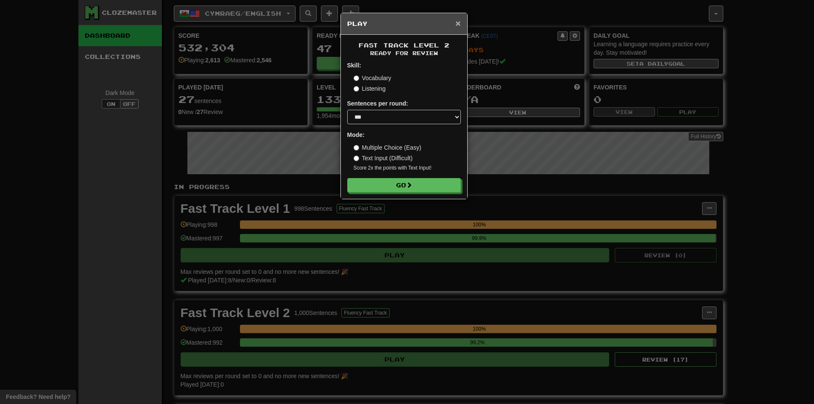
click at [457, 25] on span "×" at bounding box center [457, 23] width 5 height 10
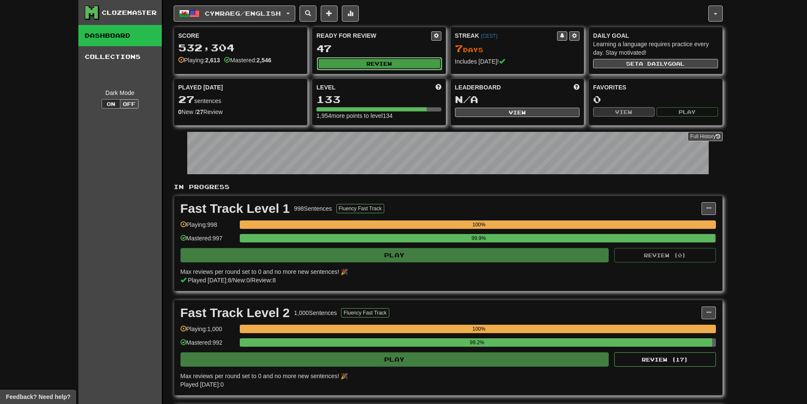
click at [386, 64] on button "Review" at bounding box center [379, 63] width 125 height 13
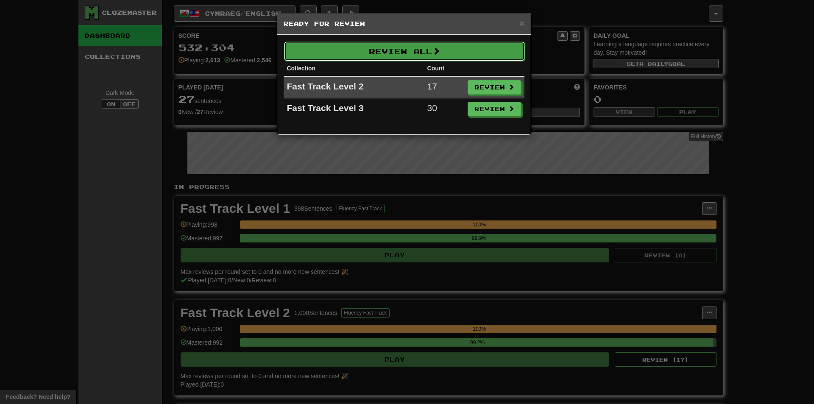
click at [400, 53] on button "Review All" at bounding box center [404, 51] width 241 height 19
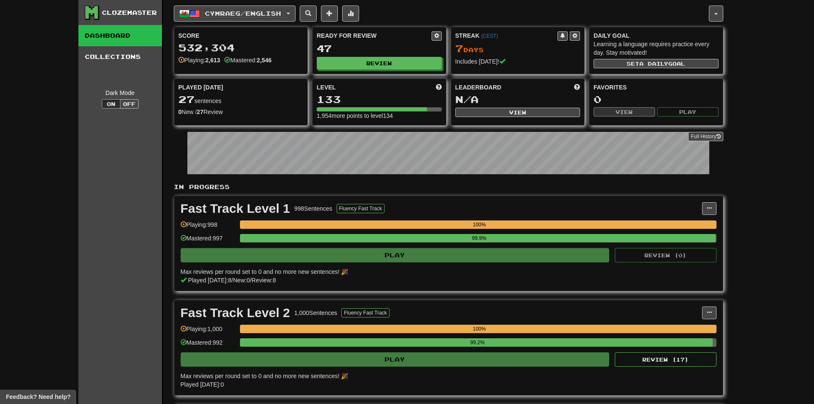
select select "***"
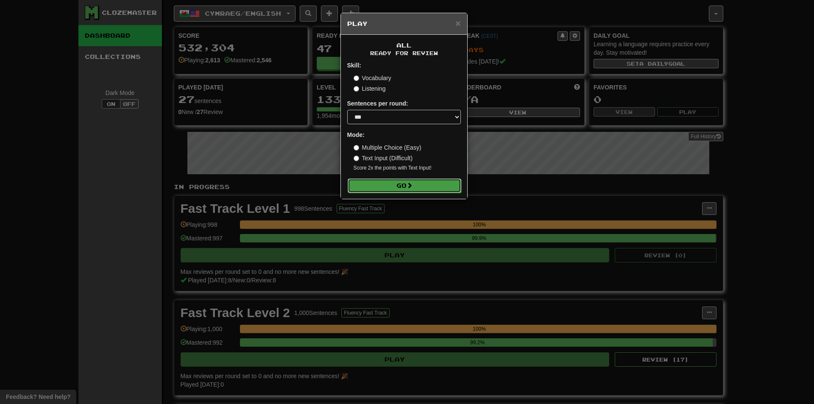
click at [412, 182] on span at bounding box center [409, 185] width 6 height 6
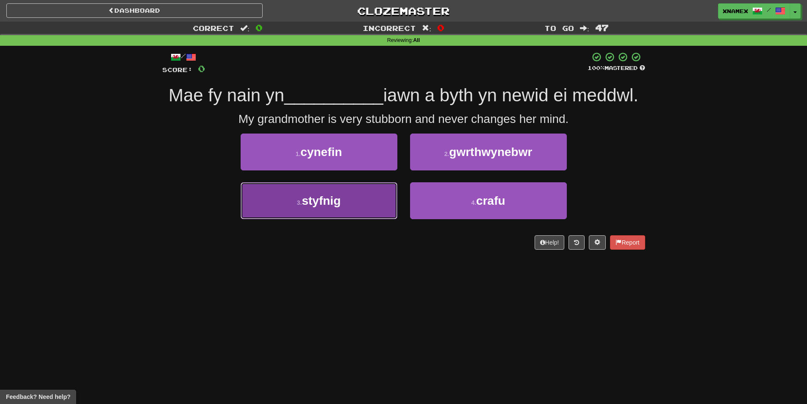
click at [326, 203] on span "styfnig" at bounding box center [321, 200] width 39 height 13
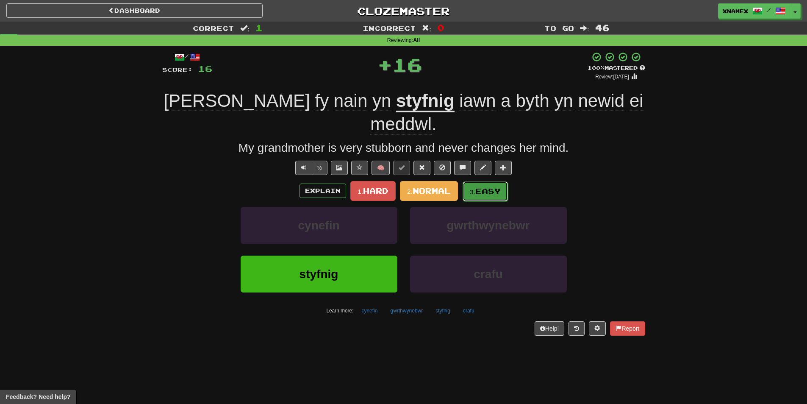
click at [494, 186] on span "Easy" at bounding box center [487, 190] width 25 height 9
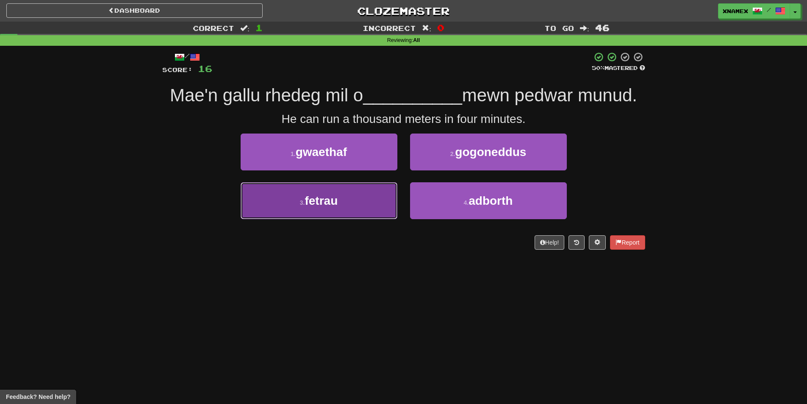
click at [347, 213] on button "3 . fetrau" at bounding box center [319, 200] width 157 height 37
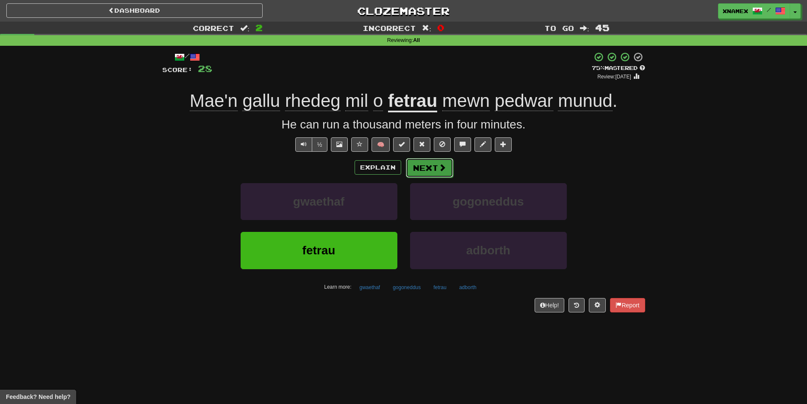
click at [436, 167] on button "Next" at bounding box center [429, 167] width 47 height 19
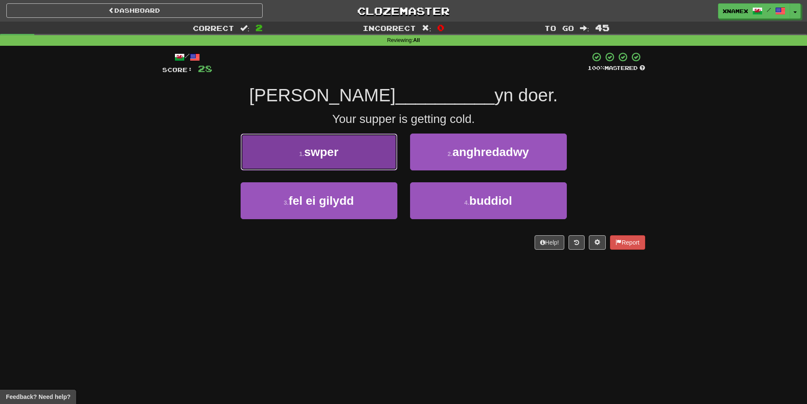
click at [286, 145] on button "1 . swper" at bounding box center [319, 151] width 157 height 37
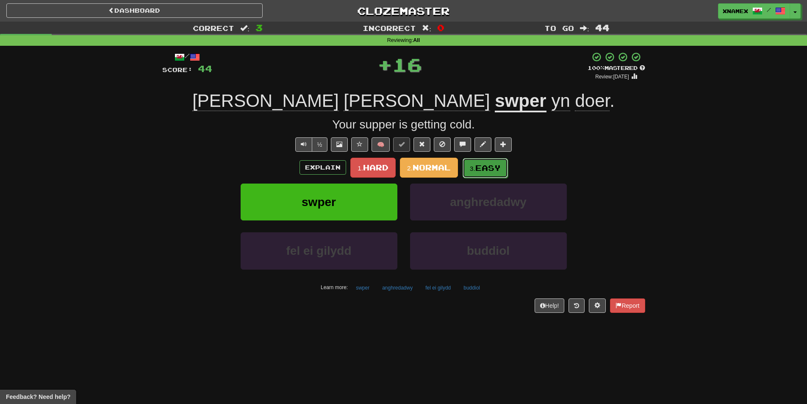
click at [495, 164] on span "Easy" at bounding box center [487, 167] width 25 height 9
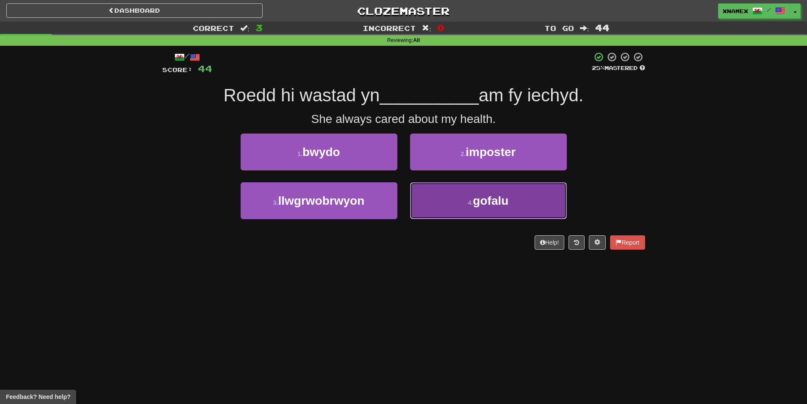
click at [462, 192] on button "4 . gofalu" at bounding box center [488, 200] width 157 height 37
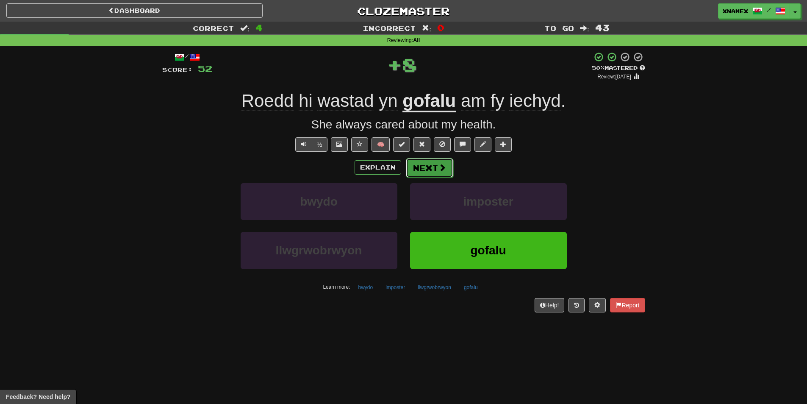
click at [428, 165] on button "Next" at bounding box center [429, 167] width 47 height 19
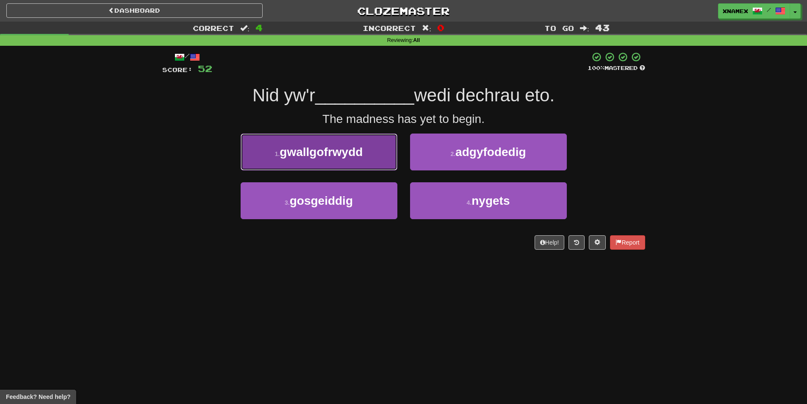
click at [372, 161] on button "1 . gwallgofrwydd" at bounding box center [319, 151] width 157 height 37
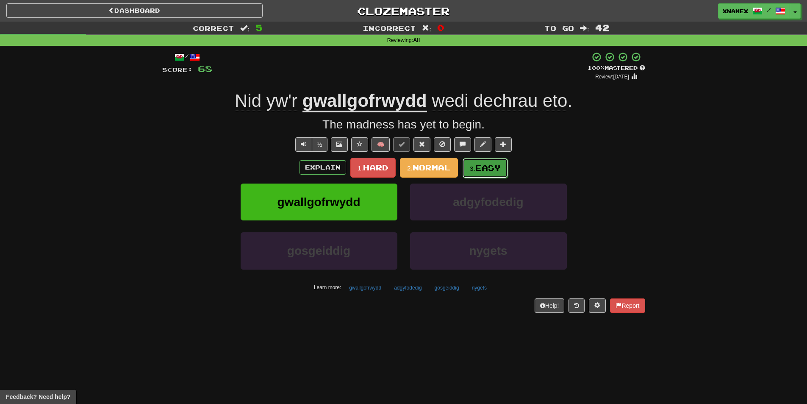
click at [496, 163] on span "Easy" at bounding box center [487, 167] width 25 height 9
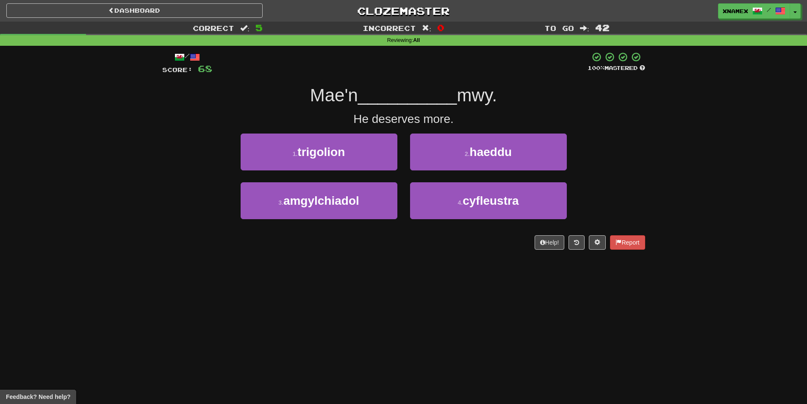
click at [556, 132] on div "/ Score: 68 100 % Mastered Mae'n __________ mwy. He deserves more. 1 . trigolio…" at bounding box center [403, 151] width 483 height 198
click at [532, 144] on button "2 . haeddu" at bounding box center [488, 151] width 157 height 37
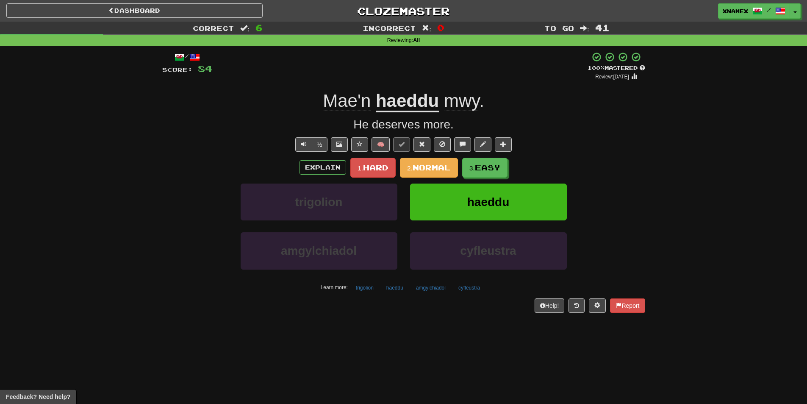
click at [489, 180] on div "Explain 1. Hard 2. Normal 3. Easy trigolion haeddu amgylchiadol cyfleustra Lear…" at bounding box center [403, 226] width 483 height 136
click at [490, 173] on button "3. Easy" at bounding box center [485, 168] width 45 height 20
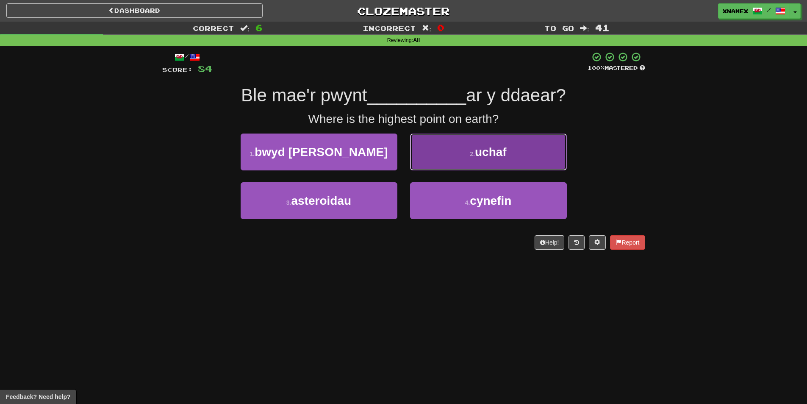
click at [459, 151] on button "2 . uchaf" at bounding box center [488, 151] width 157 height 37
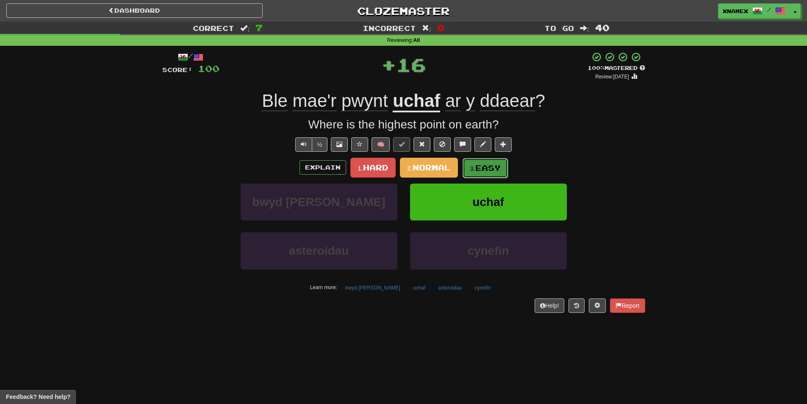
click at [499, 169] on span "Easy" at bounding box center [487, 167] width 25 height 9
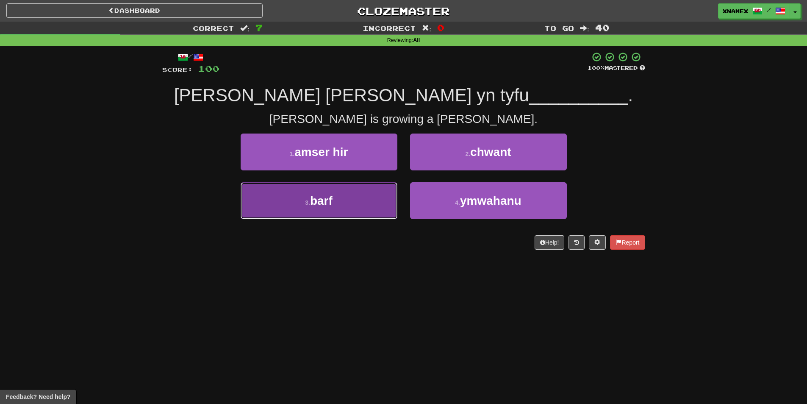
click at [291, 217] on button "3 . barf" at bounding box center [319, 200] width 157 height 37
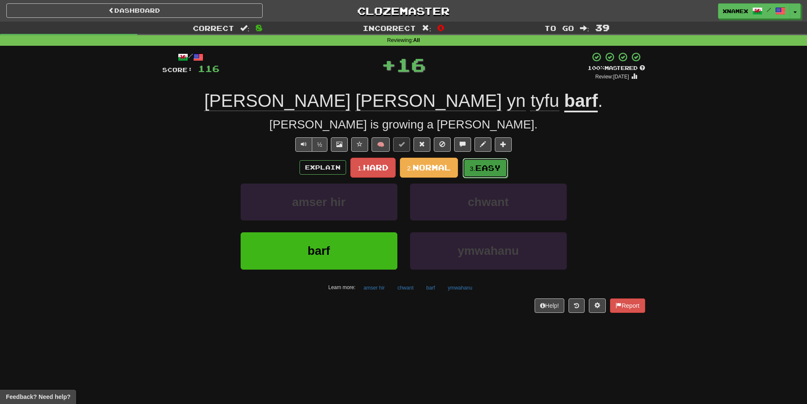
click at [477, 175] on button "3. Easy" at bounding box center [485, 168] width 45 height 20
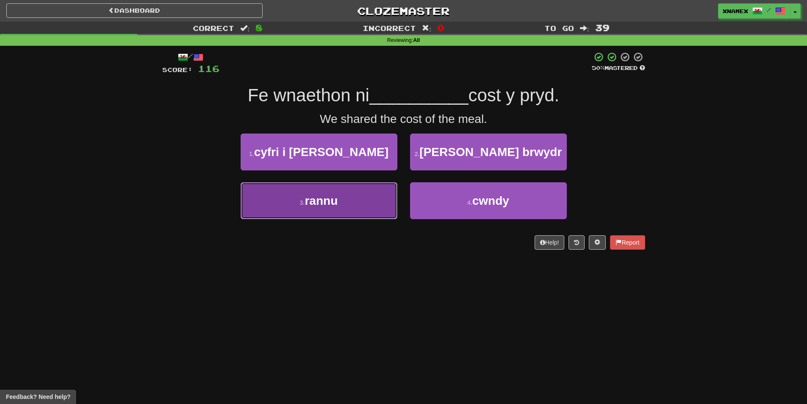
click at [320, 207] on span "rannu" at bounding box center [321, 200] width 33 height 13
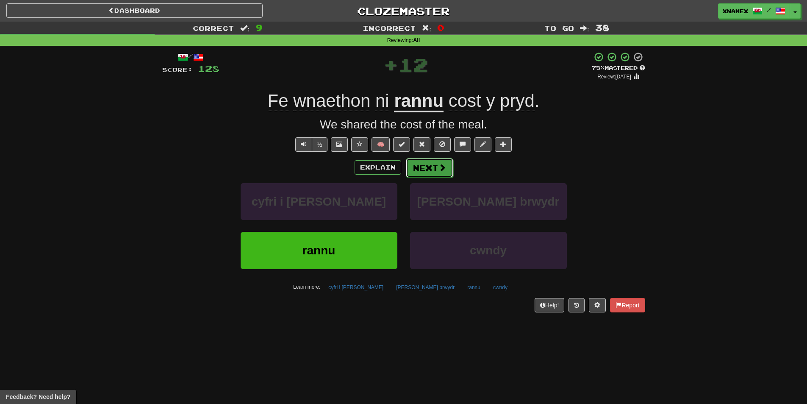
click at [449, 167] on button "Next" at bounding box center [429, 167] width 47 height 19
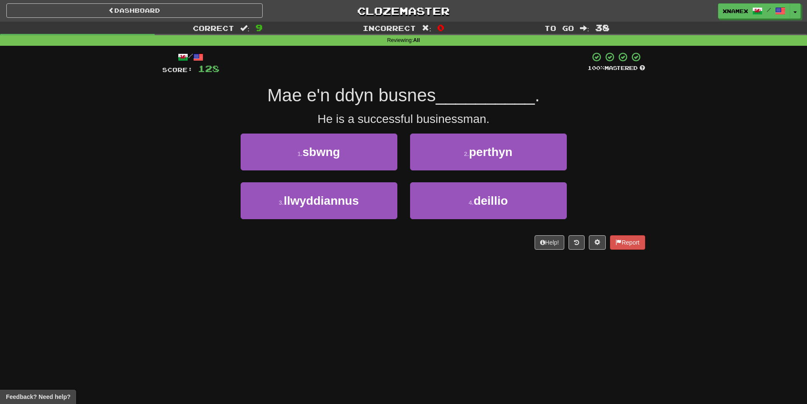
click at [283, 228] on div "3 . llwyddiannus" at bounding box center [318, 206] width 169 height 49
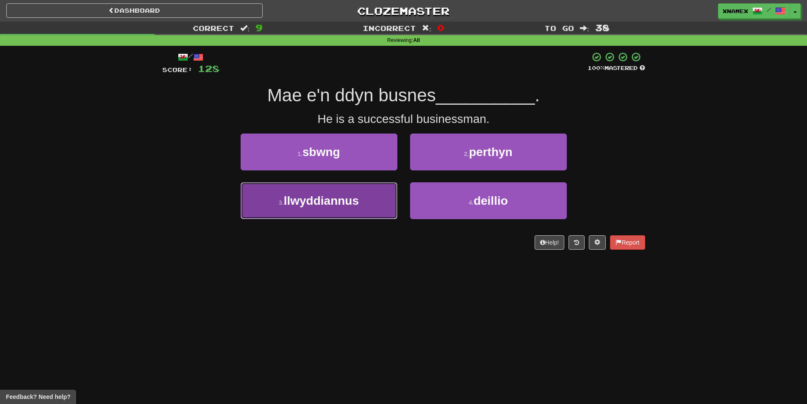
click at [268, 215] on button "3 . llwyddiannus" at bounding box center [319, 200] width 157 height 37
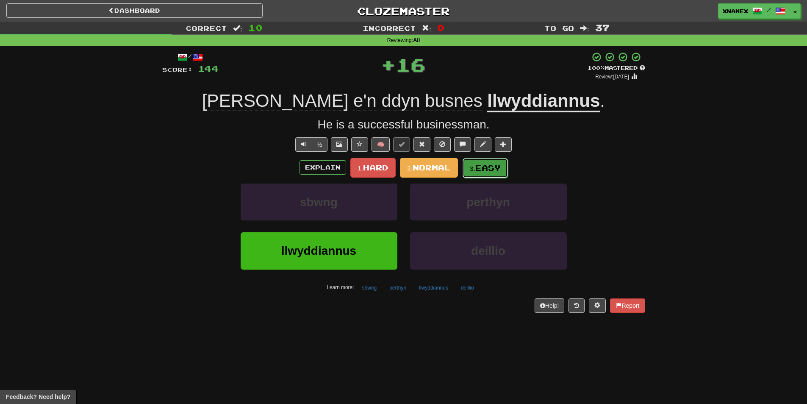
click at [497, 161] on button "3. Easy" at bounding box center [485, 168] width 45 height 20
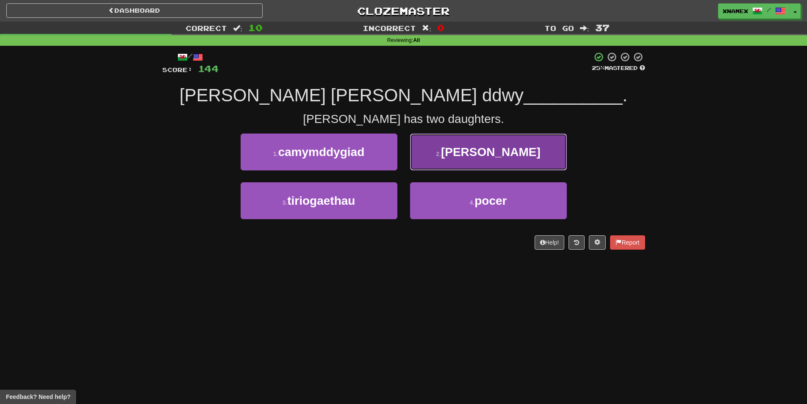
click at [492, 161] on button "2 . ferch" at bounding box center [488, 151] width 157 height 37
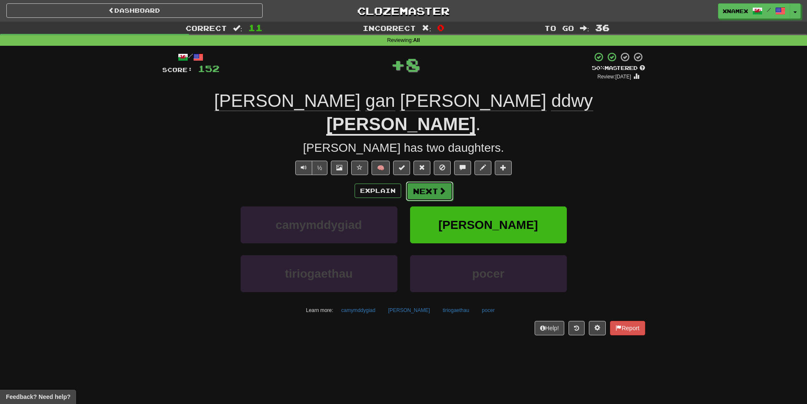
click at [439, 187] on span at bounding box center [443, 191] width 8 height 8
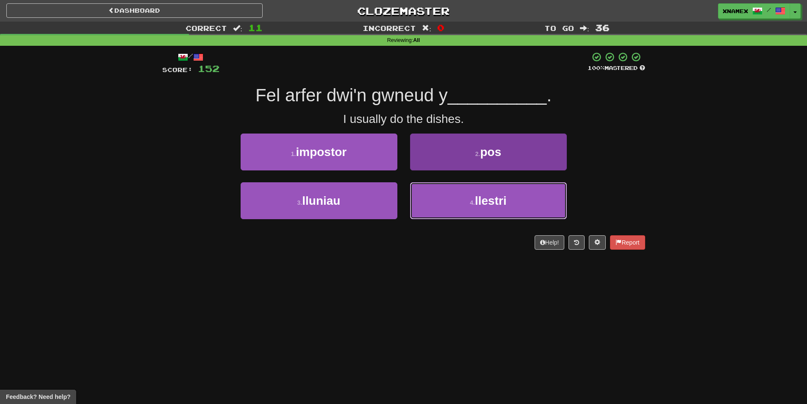
click at [445, 215] on button "4 . llestri" at bounding box center [488, 200] width 157 height 37
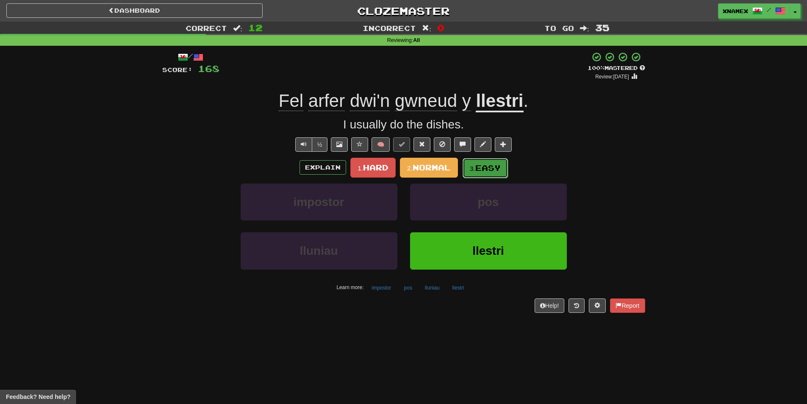
click at [501, 164] on span "Easy" at bounding box center [487, 167] width 25 height 9
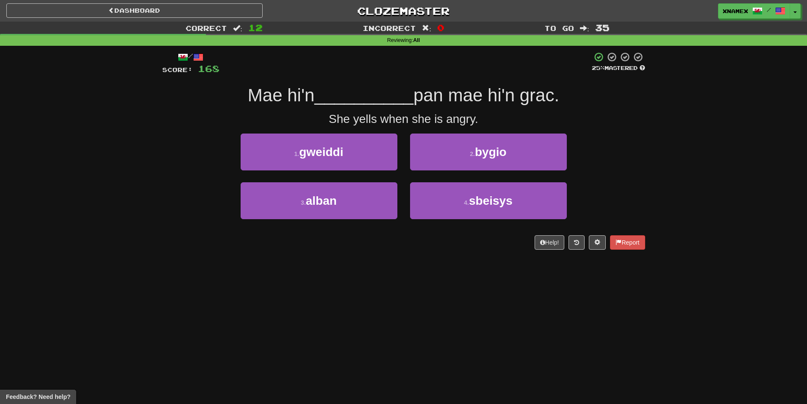
click at [157, 286] on div "Dashboard Clozemaster xNamex / Toggle Dropdown Dashboard Leaderboard Activity F…" at bounding box center [403, 202] width 807 height 404
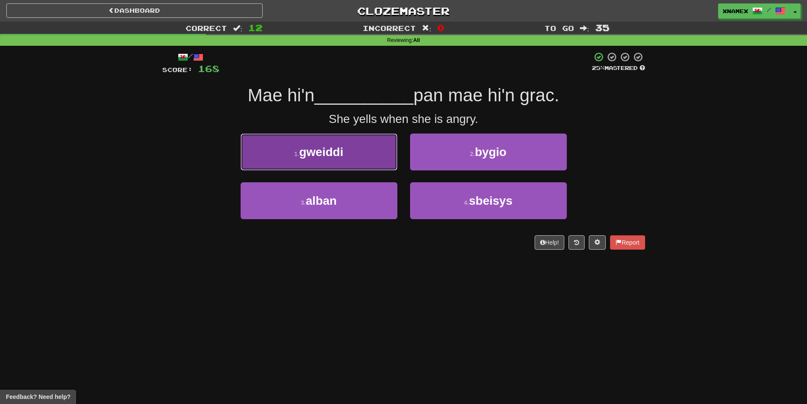
click at [381, 149] on button "1 . gweiddi" at bounding box center [319, 151] width 157 height 37
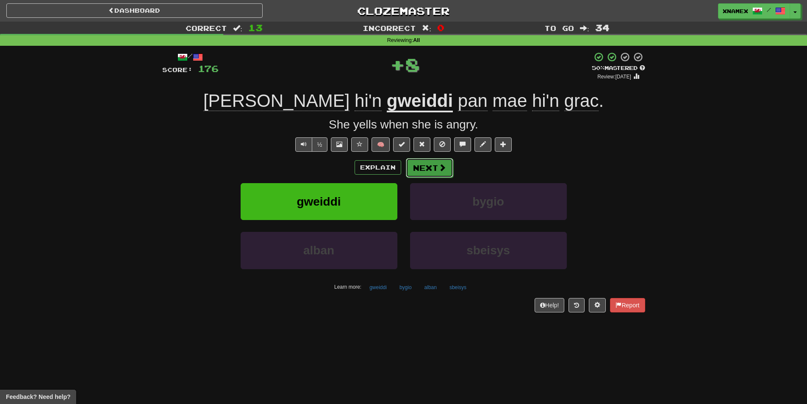
click at [448, 168] on button "Next" at bounding box center [429, 167] width 47 height 19
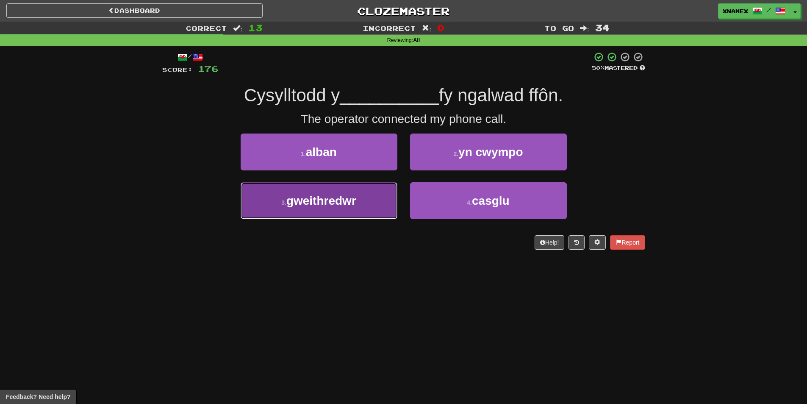
click at [337, 212] on button "3 . gweithredwr" at bounding box center [319, 200] width 157 height 37
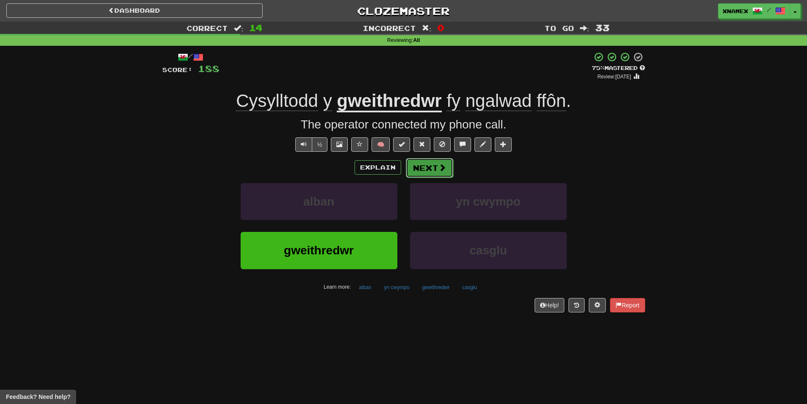
click at [433, 173] on button "Next" at bounding box center [429, 167] width 47 height 19
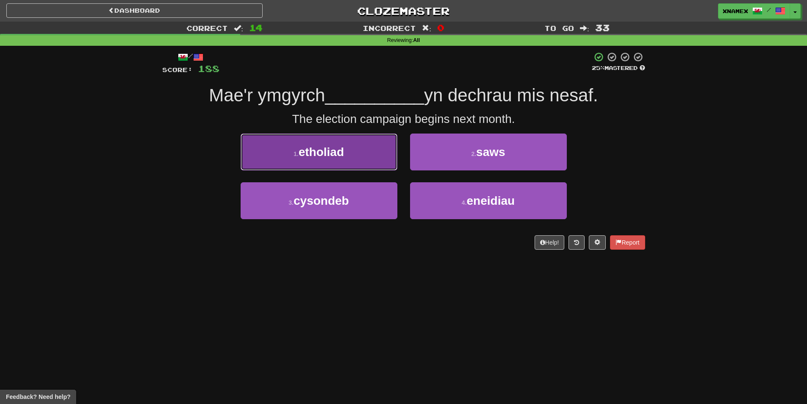
click at [297, 166] on button "1 . etholiad" at bounding box center [319, 151] width 157 height 37
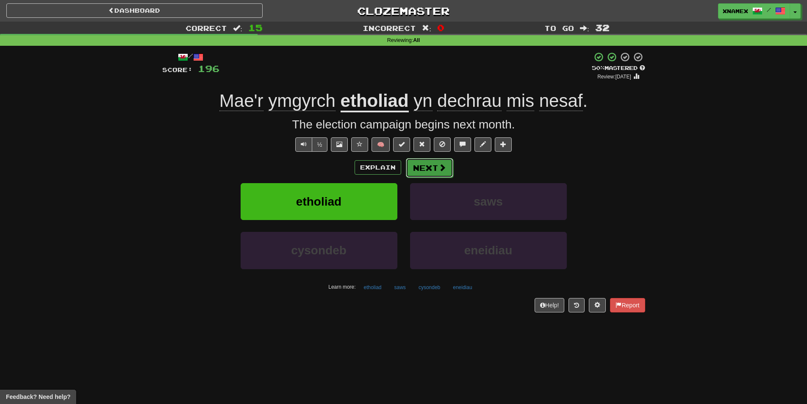
click at [441, 164] on span at bounding box center [443, 168] width 8 height 8
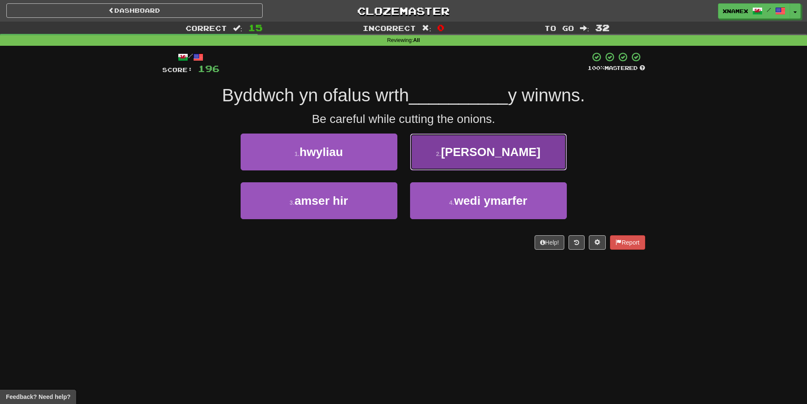
click at [468, 161] on button "2 . dorri" at bounding box center [488, 151] width 157 height 37
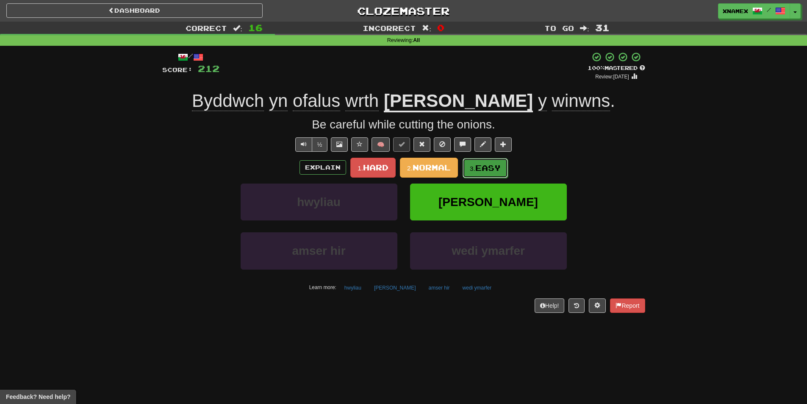
click at [480, 165] on span "Easy" at bounding box center [487, 167] width 25 height 9
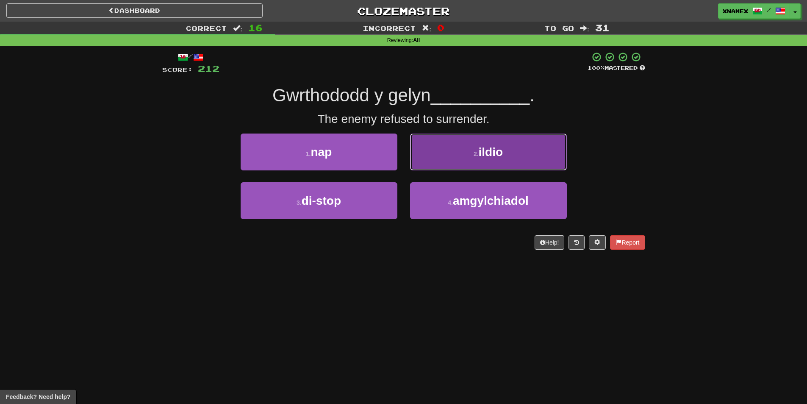
click at [490, 163] on button "2 . ildio" at bounding box center [488, 151] width 157 height 37
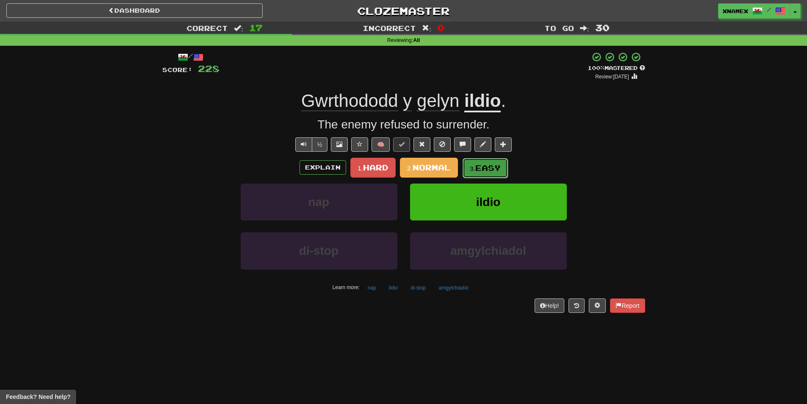
click at [504, 166] on button "3. Easy" at bounding box center [485, 168] width 45 height 20
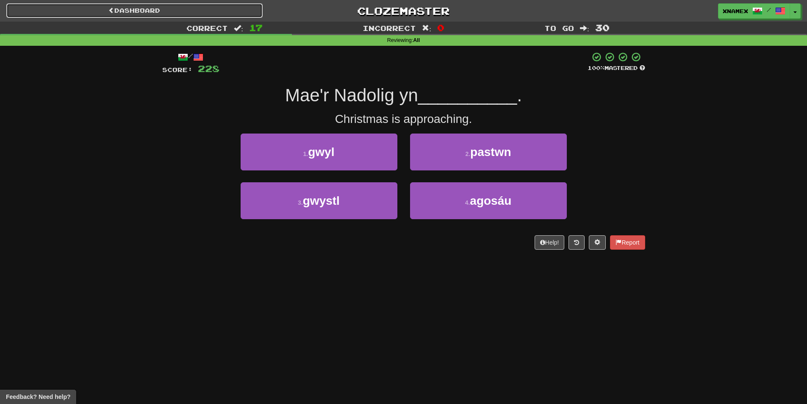
click at [165, 14] on link "Dashboard" at bounding box center [134, 10] width 256 height 14
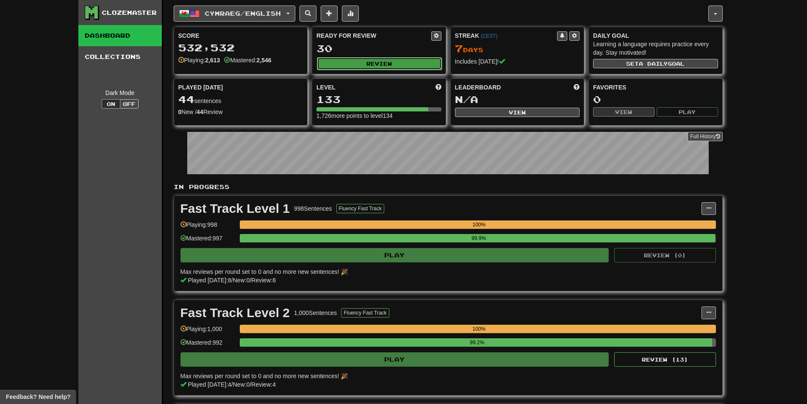
click at [382, 67] on button "Review" at bounding box center [379, 63] width 125 height 13
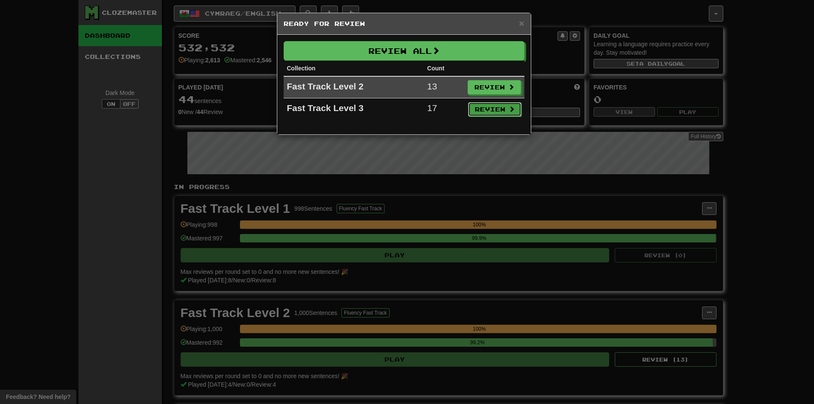
click at [489, 111] on button "Review" at bounding box center [494, 109] width 53 height 14
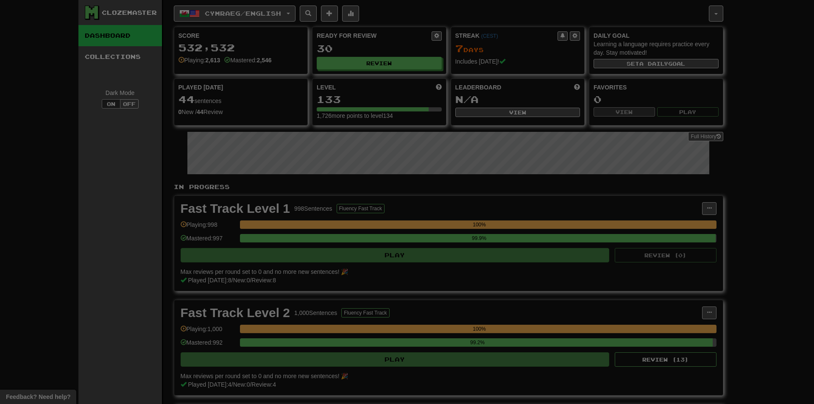
select select "***"
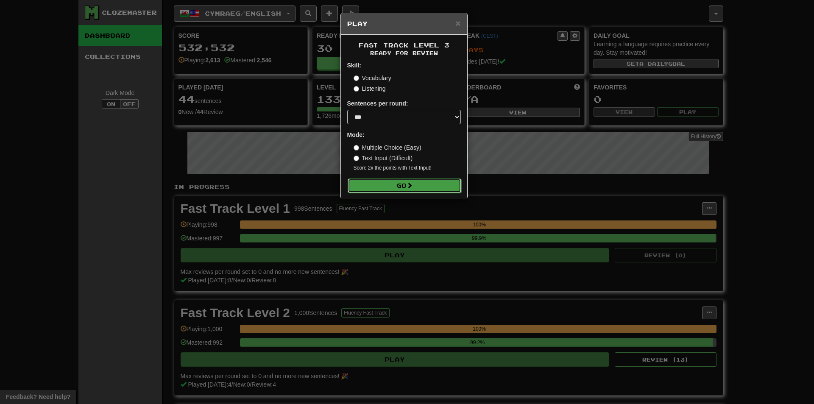
click at [410, 181] on button "Go" at bounding box center [404, 185] width 114 height 14
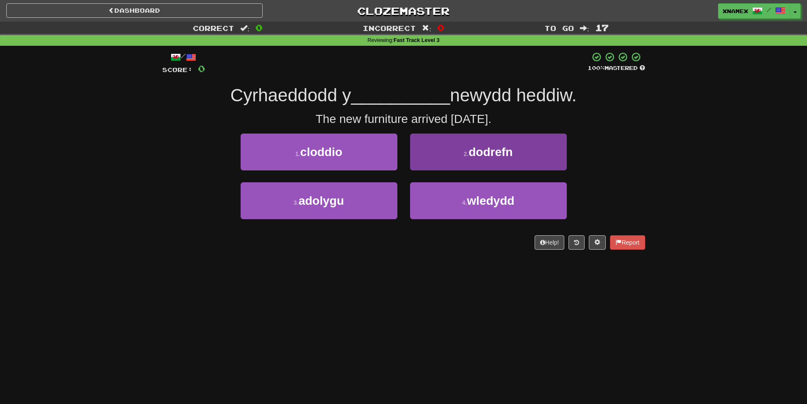
drag, startPoint x: 620, startPoint y: 141, endPoint x: 539, endPoint y: 143, distance: 81.8
click at [620, 141] on div "1 . cloddio 2 . dodrefn" at bounding box center [404, 157] width 508 height 49
click at [525, 147] on button "2 . dodrefn" at bounding box center [488, 151] width 157 height 37
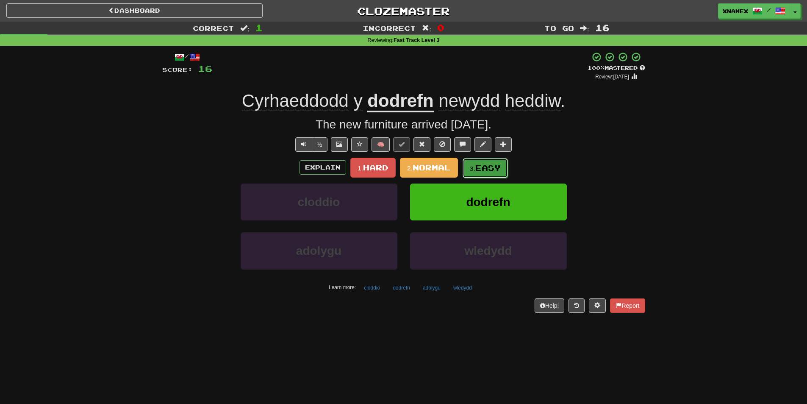
click at [483, 167] on span "Easy" at bounding box center [487, 167] width 25 height 9
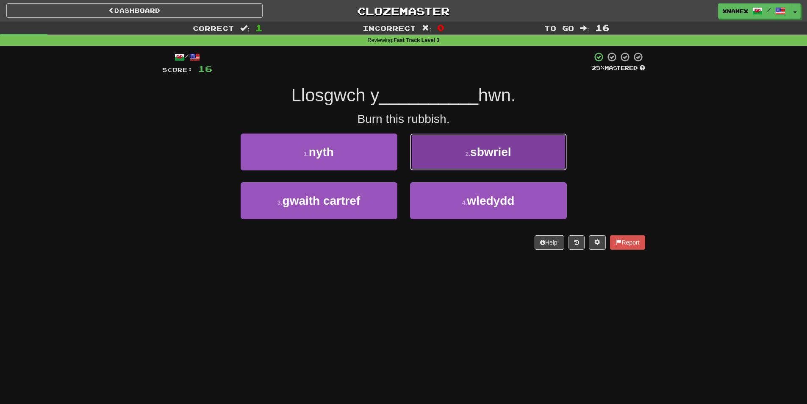
click at [547, 139] on button "2 . sbwriel" at bounding box center [488, 151] width 157 height 37
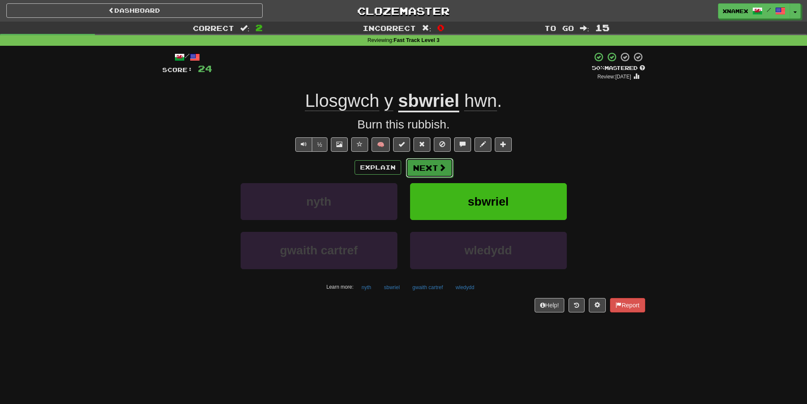
click at [436, 164] on button "Next" at bounding box center [429, 167] width 47 height 19
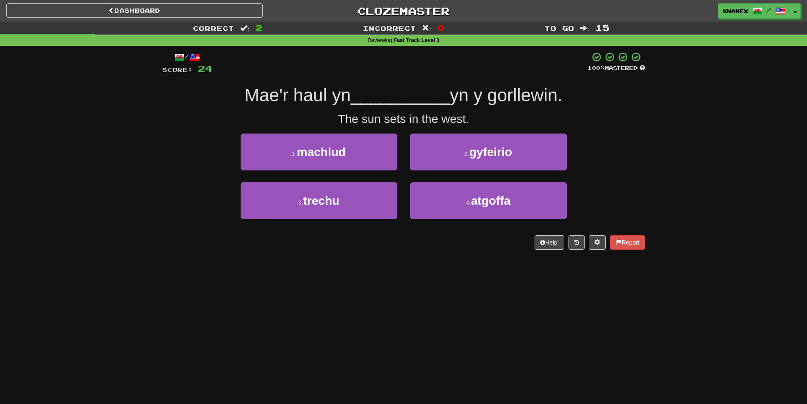
click at [26, 272] on div "Dashboard Clozemaster xNamex / Toggle Dropdown Dashboard Leaderboard Activity F…" at bounding box center [403, 202] width 807 height 404
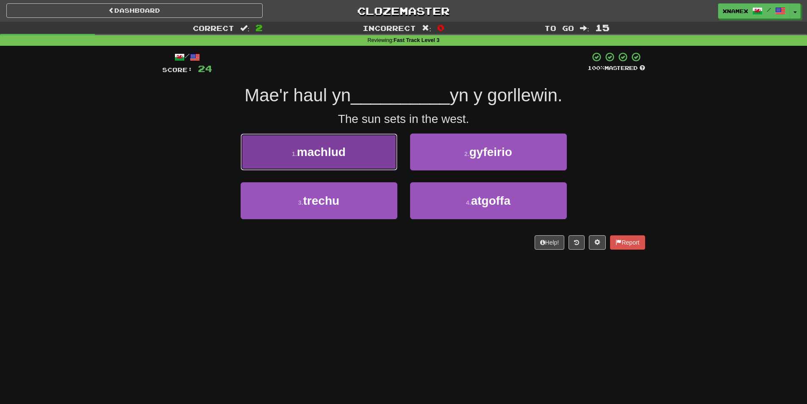
click at [376, 144] on button "1 . machlud" at bounding box center [319, 151] width 157 height 37
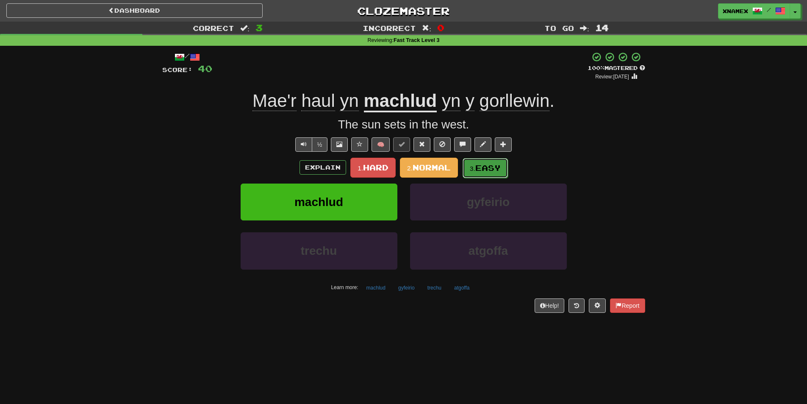
click at [502, 166] on button "3. Easy" at bounding box center [485, 168] width 45 height 20
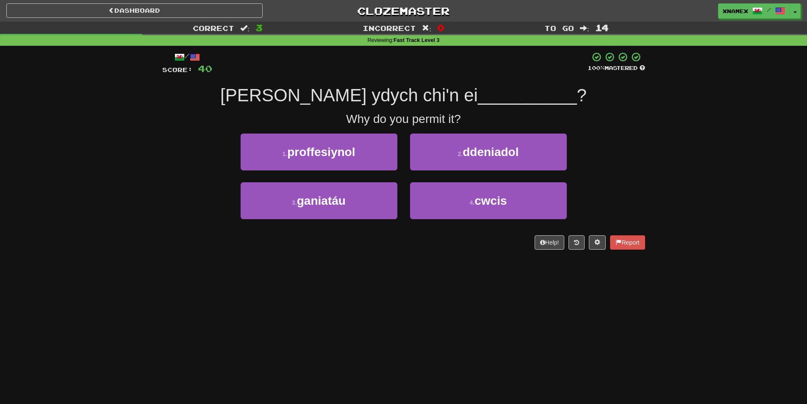
click at [33, 251] on div "Correct : 3 Incorrect : 0 To go : 14 Reviewing : Fast Track Level 3 / Score: 40…" at bounding box center [403, 142] width 807 height 240
click at [14, 240] on div "Correct : 3 Incorrect : 0 To go : 14 Reviewing : Fast Track Level 3 / Score: 40…" at bounding box center [403, 142] width 807 height 240
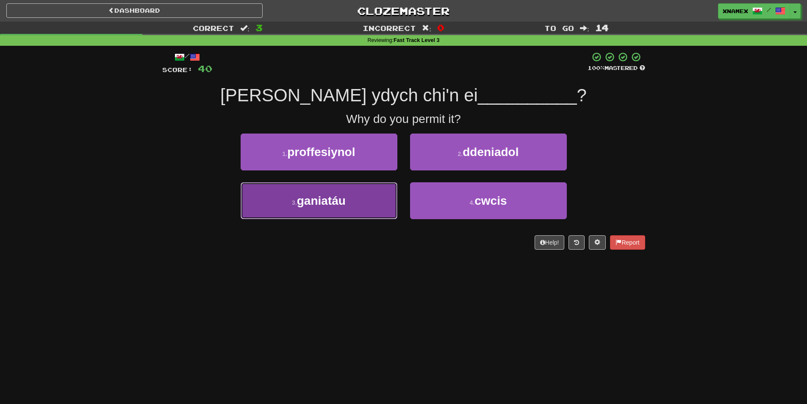
click at [377, 188] on button "3 . ganiatáu" at bounding box center [319, 200] width 157 height 37
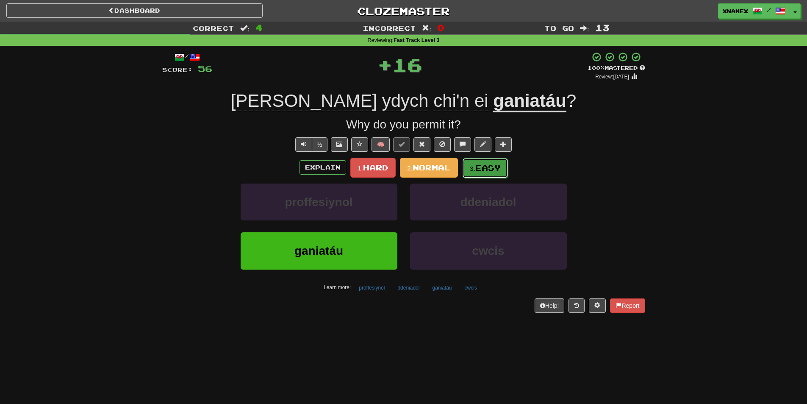
click at [483, 169] on span "Easy" at bounding box center [487, 167] width 25 height 9
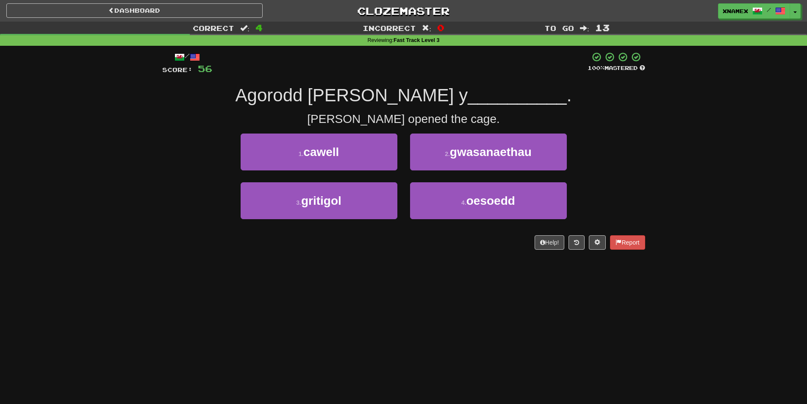
click at [46, 255] on div "Correct : 4 Incorrect : 0 To go : 13 Reviewing : Fast Track Level 3 / Score: 56…" at bounding box center [403, 142] width 807 height 240
drag, startPoint x: 361, startPoint y: 156, endPoint x: 353, endPoint y: 154, distance: 9.1
click at [361, 156] on button "1 . cawell" at bounding box center [319, 151] width 157 height 37
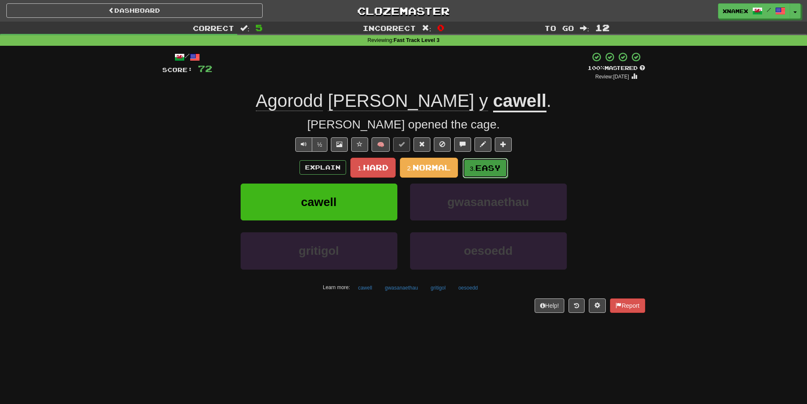
click at [506, 162] on button "3. Easy" at bounding box center [485, 168] width 45 height 20
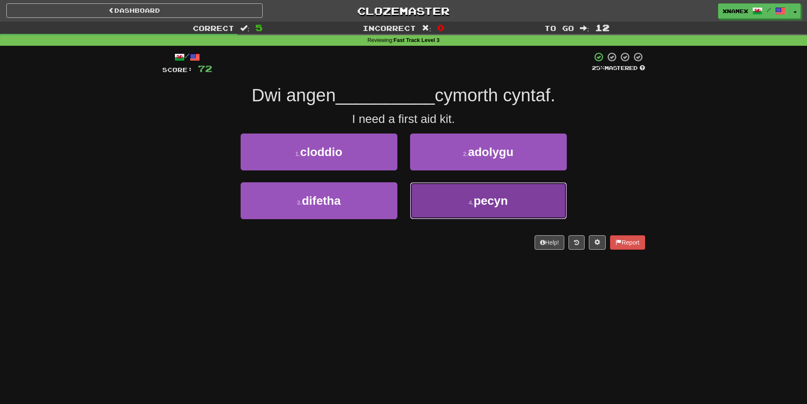
click at [524, 207] on button "4 . pecyn" at bounding box center [488, 200] width 157 height 37
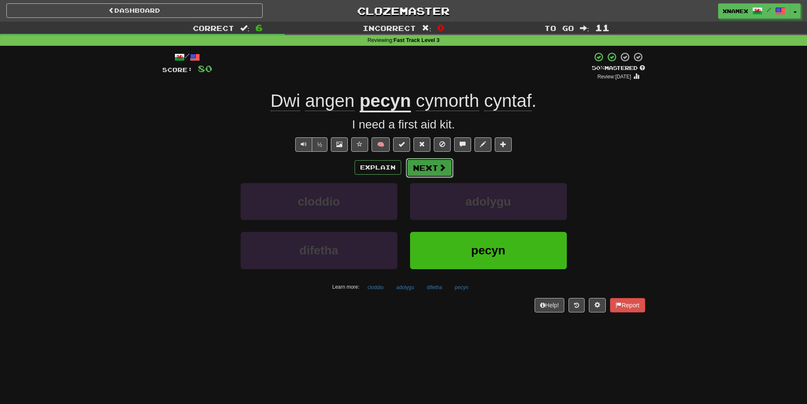
click at [439, 165] on span at bounding box center [443, 168] width 8 height 8
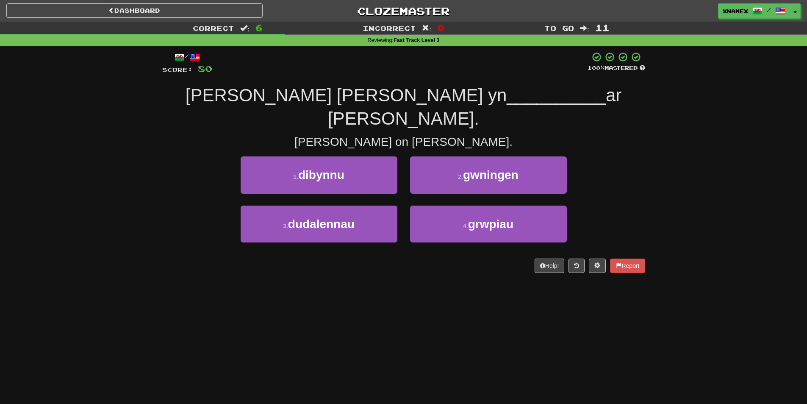
click at [292, 402] on div "Dashboard Clozemaster xNamex / Toggle Dropdown Dashboard Leaderboard Activity F…" at bounding box center [403, 202] width 807 height 404
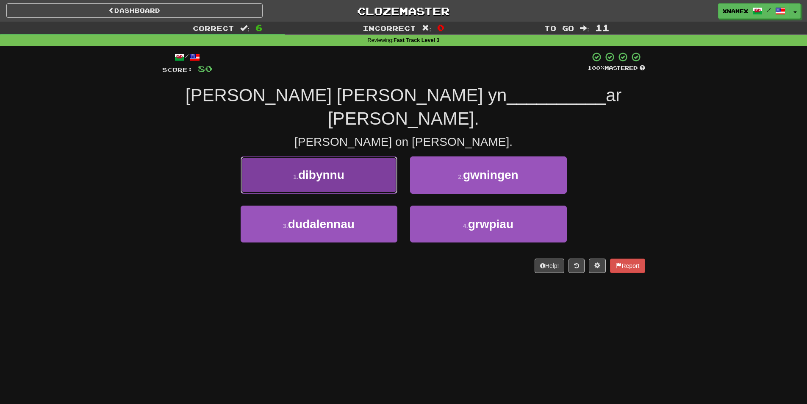
click at [347, 156] on button "1 . dibynnu" at bounding box center [319, 174] width 157 height 37
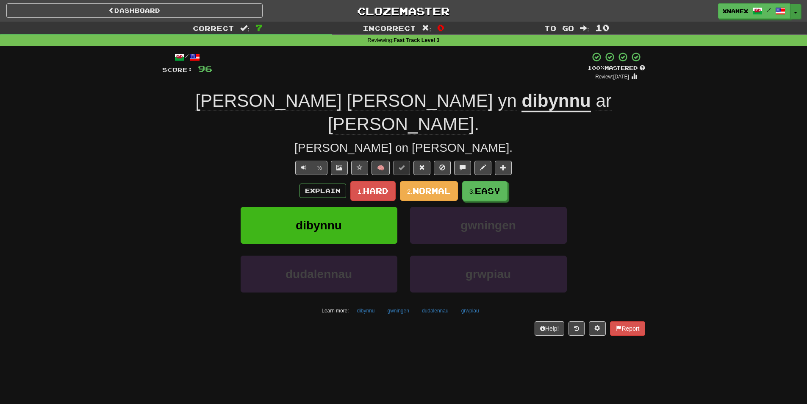
click at [794, 14] on button "Toggle Dropdown" at bounding box center [795, 11] width 11 height 15
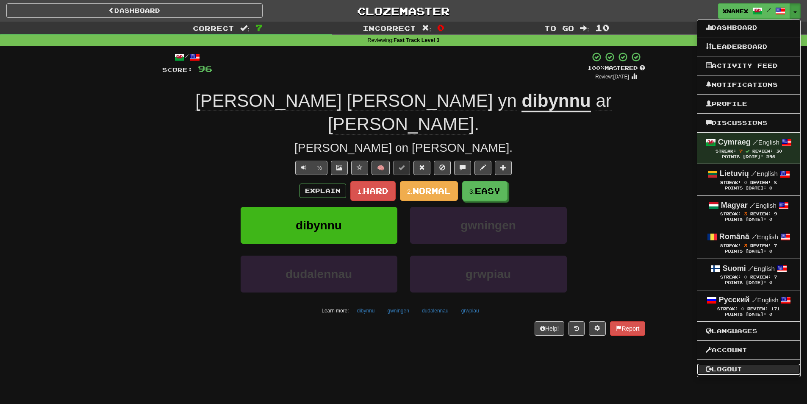
click at [725, 365] on link "Logout" at bounding box center [748, 369] width 103 height 11
